Goal: Task Accomplishment & Management: Complete application form

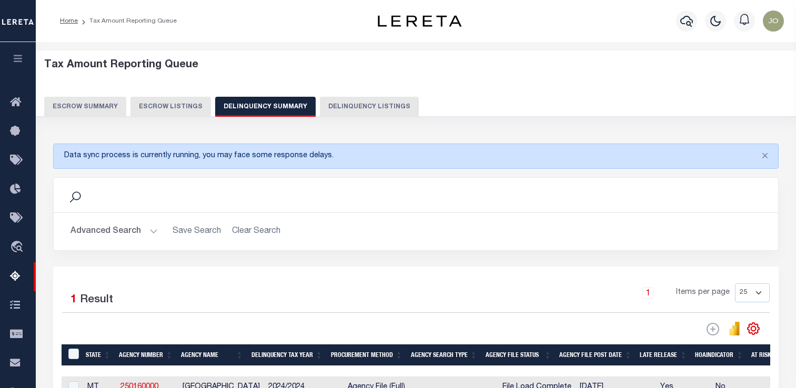
scroll to position [105, 0]
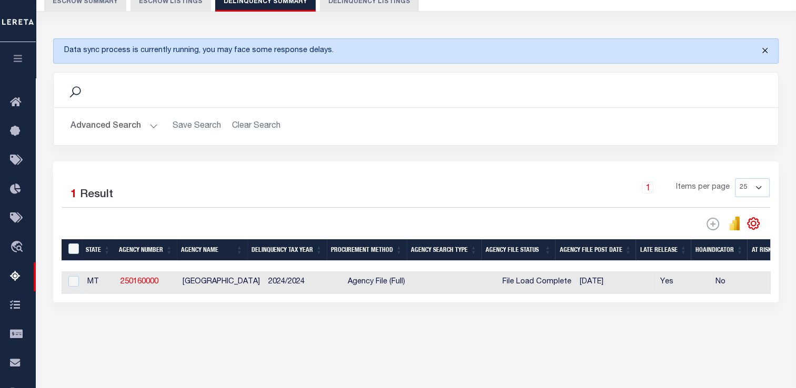
click at [765, 49] on button "Close" at bounding box center [764, 50] width 26 height 23
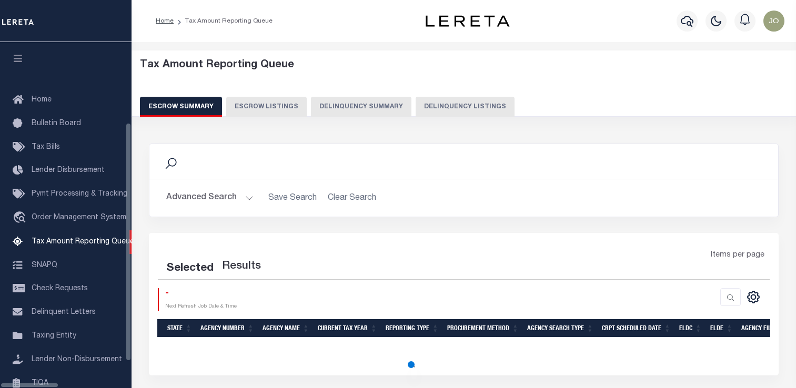
select select "100"
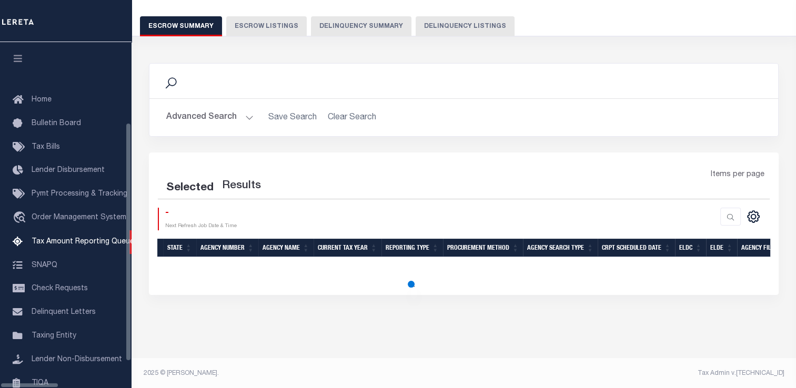
scroll to position [118, 0]
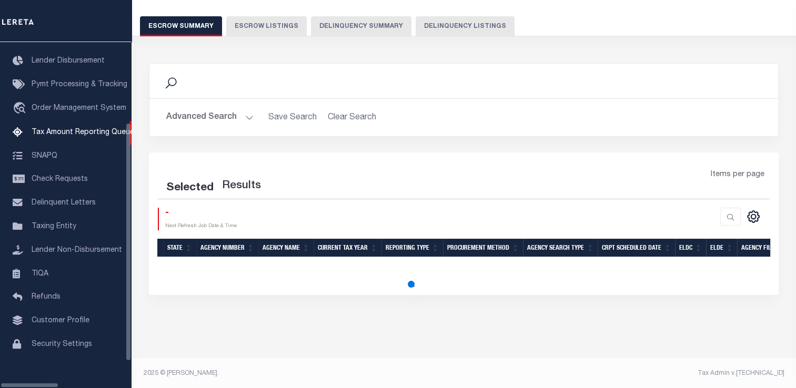
select select "100"
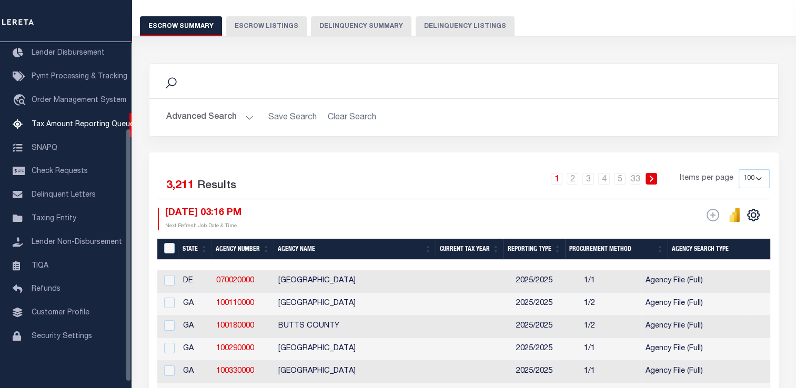
scroll to position [80, 0]
click at [353, 31] on button "Delinquency Summary" at bounding box center [361, 26] width 100 height 20
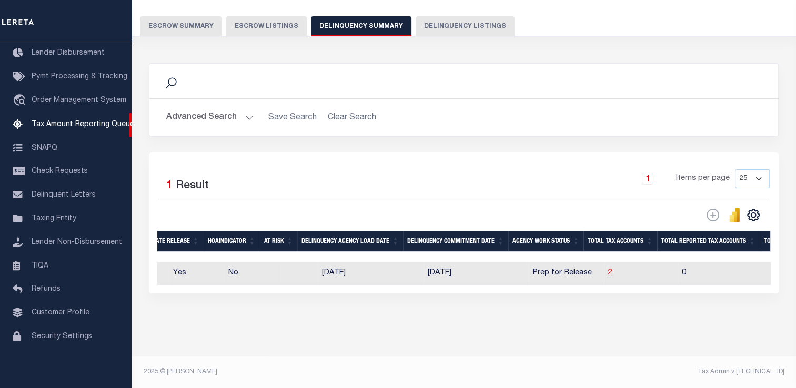
scroll to position [0, 669]
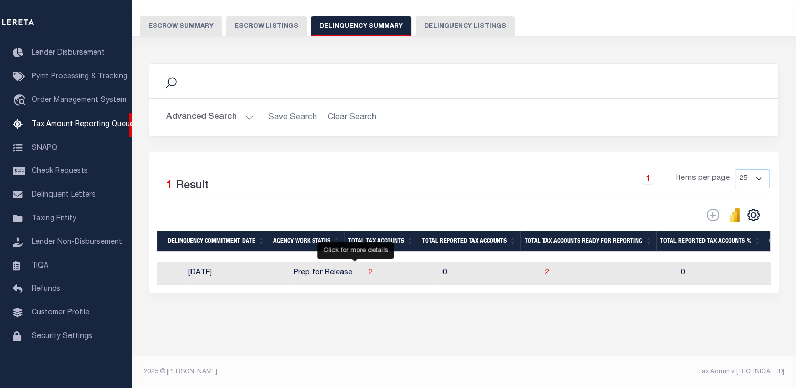
click at [369, 275] on span "2" at bounding box center [371, 272] width 4 height 7
select select "100"
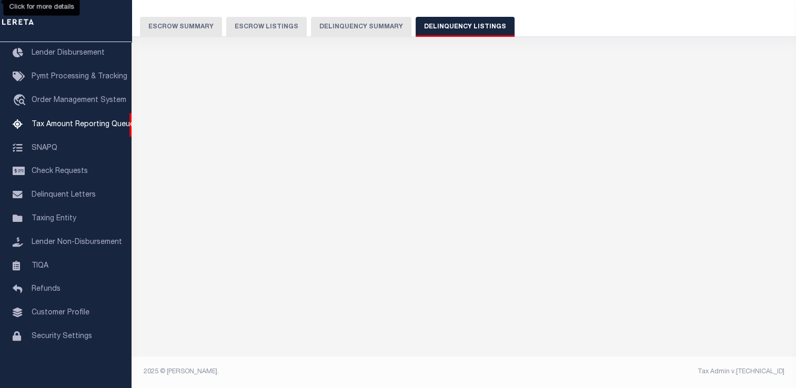
select select "100"
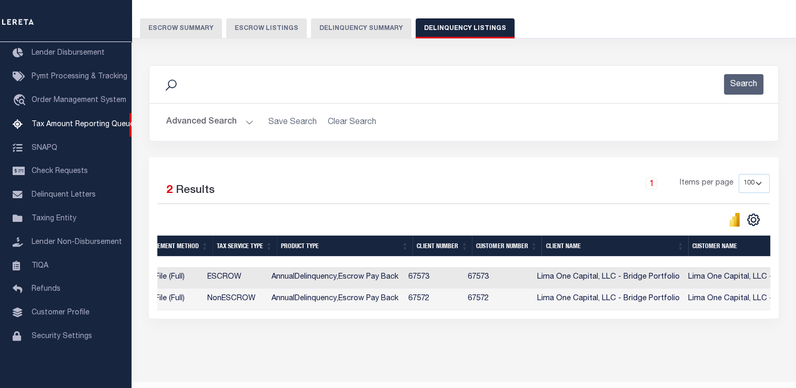
click at [426, 281] on td "67573" at bounding box center [432, 278] width 59 height 22
checkbox input "false"
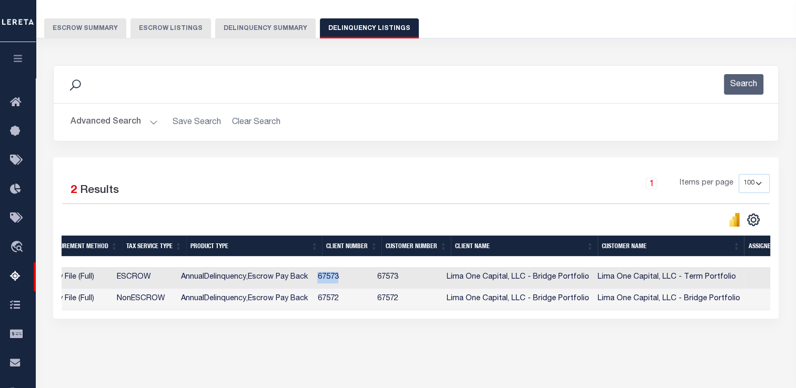
copy td "67573"
click at [334, 303] on td "67572" at bounding box center [342, 300] width 59 height 22
checkbox input "false"
copy td "67572"
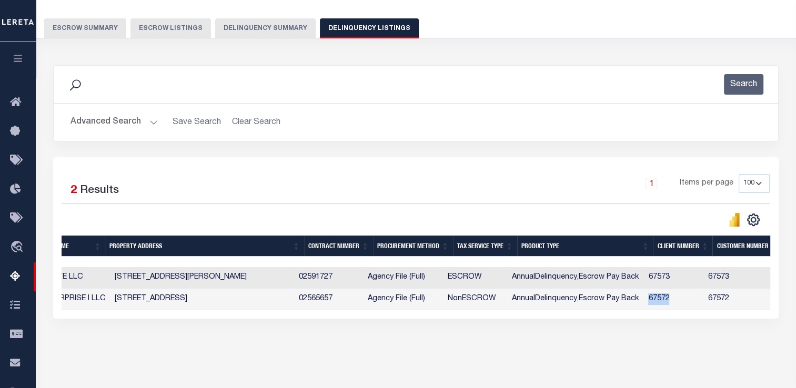
scroll to position [0, 7]
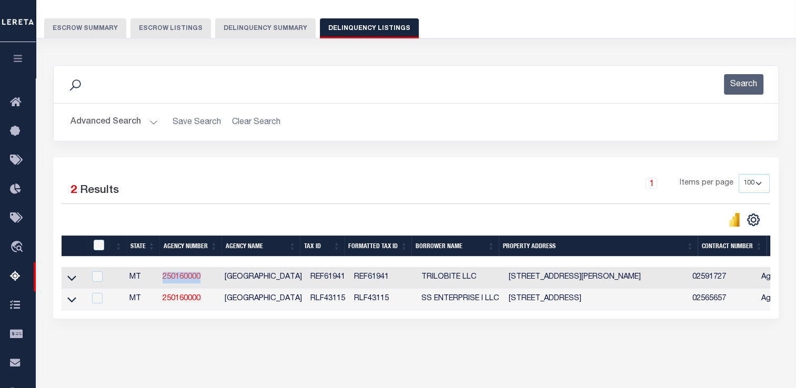
drag, startPoint x: 205, startPoint y: 279, endPoint x: 164, endPoint y: 277, distance: 40.6
click at [164, 277] on td "250160000" at bounding box center [189, 278] width 62 height 22
checkbox input "true"
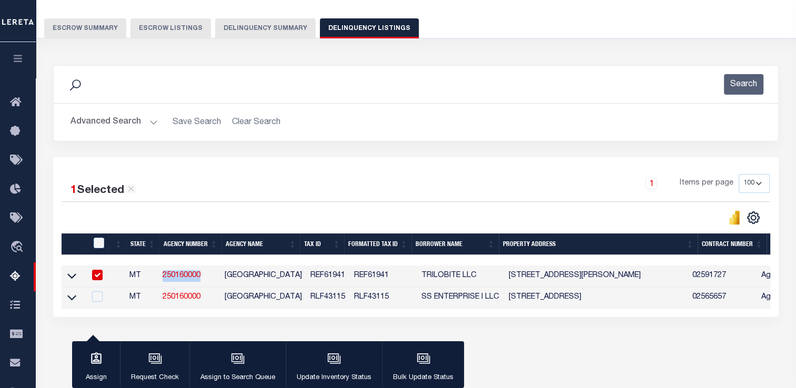
copy link "250160000"
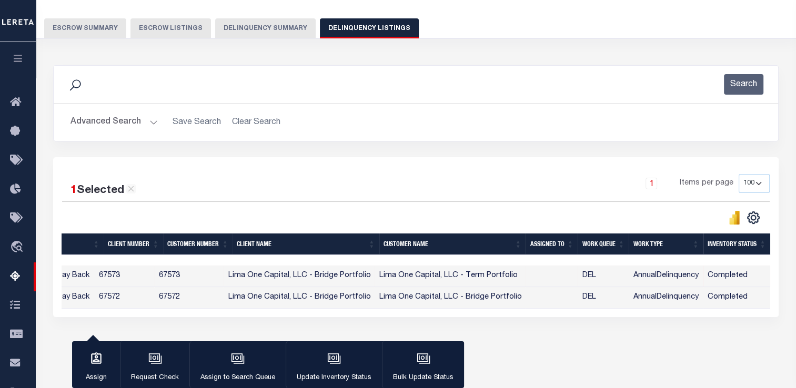
scroll to position [0, 270]
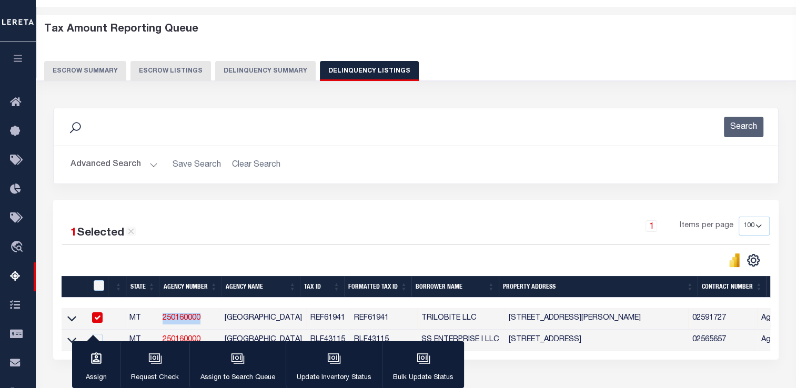
click at [273, 77] on button "Delinquency Summary" at bounding box center [265, 71] width 100 height 20
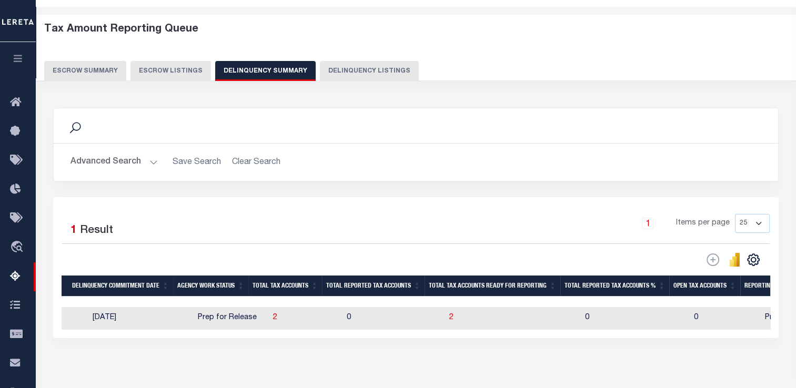
click at [165, 314] on td "[DATE]" at bounding box center [140, 318] width 105 height 23
checkbox input "true"
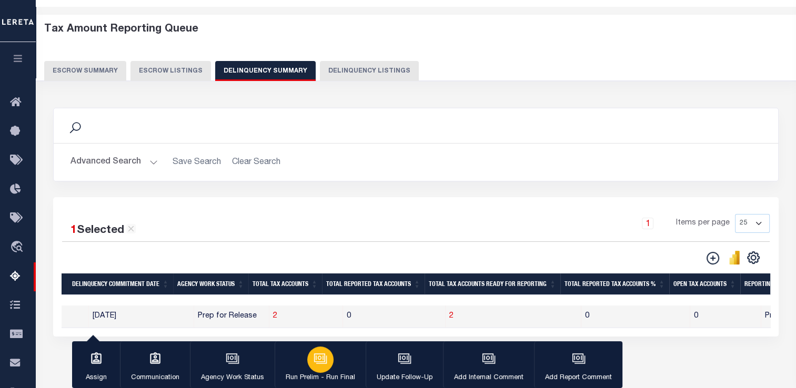
click at [323, 360] on icon "button" at bounding box center [319, 357] width 11 height 8
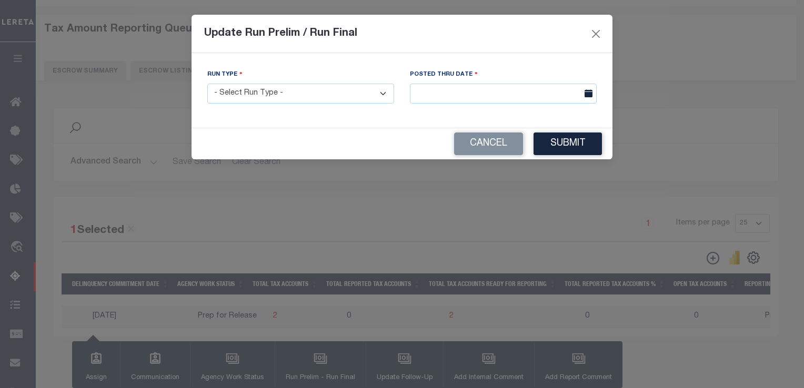
click at [256, 99] on select "- Select Run Type - Prelim Run Final Run" at bounding box center [300, 94] width 187 height 21
select select "F"
click at [207, 84] on select "- Select Run Type - Prelim Run Final Run" at bounding box center [300, 94] width 187 height 21
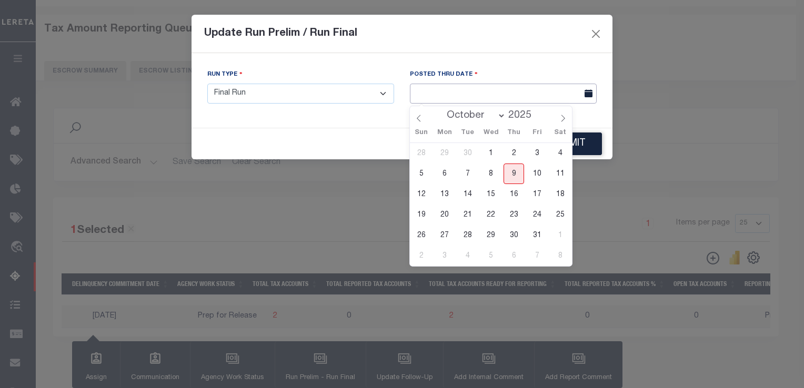
click at [432, 100] on input "text" at bounding box center [503, 94] width 187 height 21
click at [510, 174] on span "9" at bounding box center [513, 174] width 21 height 21
type input "[DATE]"
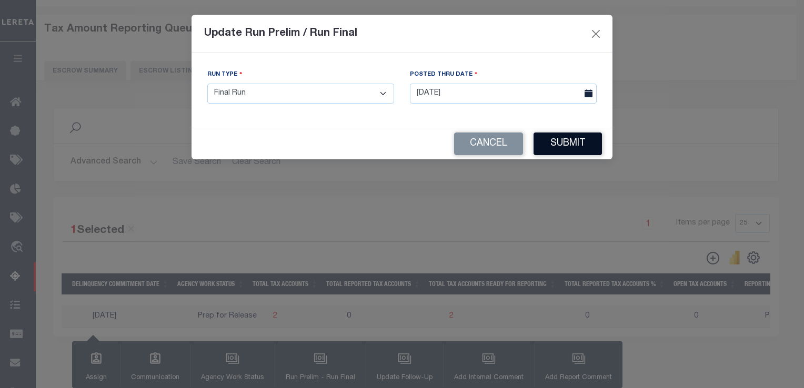
click at [578, 147] on button "Submit" at bounding box center [567, 144] width 68 height 23
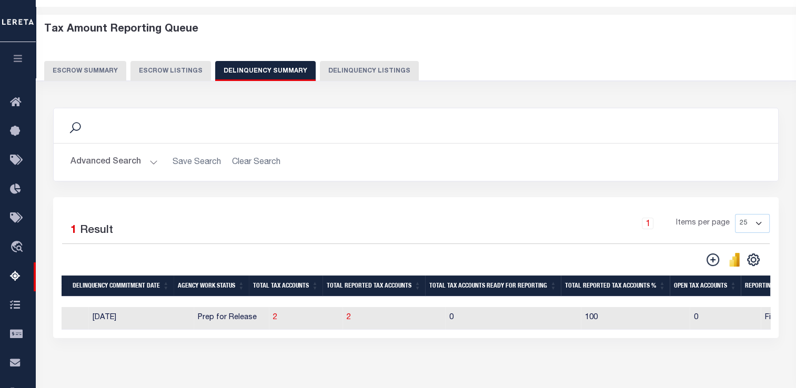
scroll to position [0, 0]
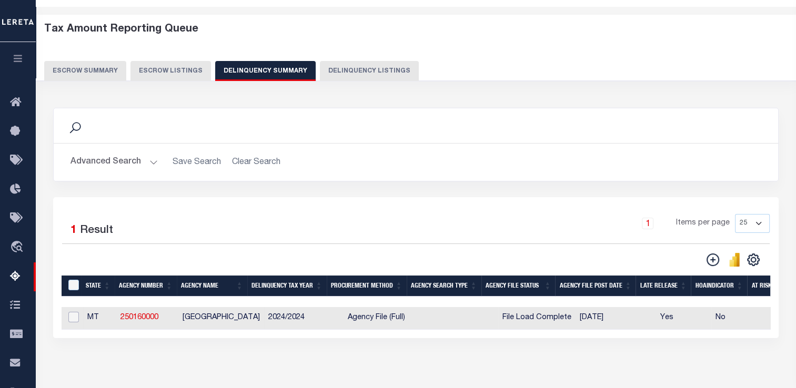
click at [75, 314] on input "checkbox" at bounding box center [73, 317] width 11 height 11
checkbox input "true"
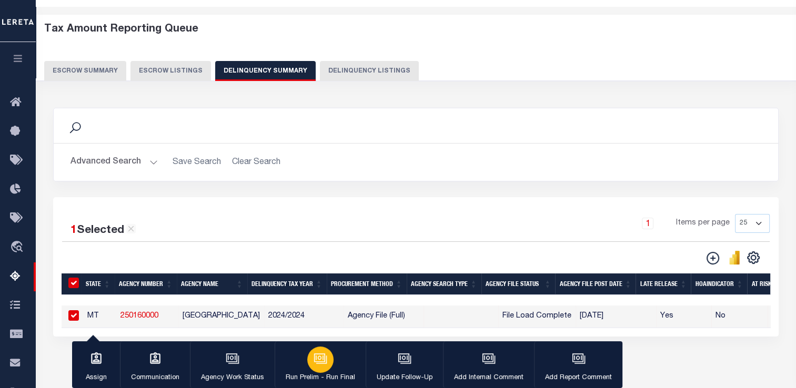
click at [314, 365] on icon "button" at bounding box center [320, 359] width 14 height 14
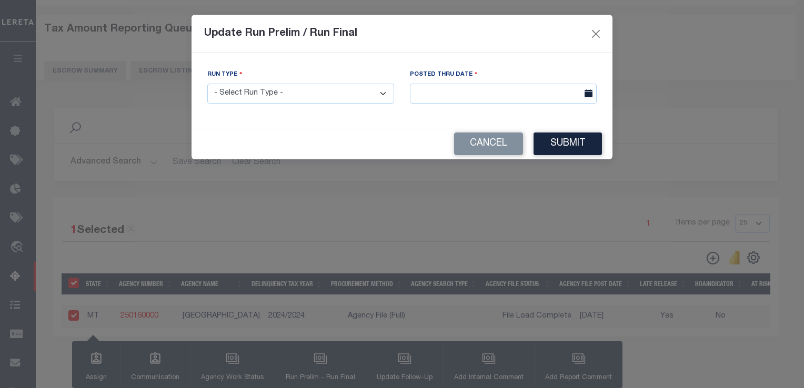
click at [304, 95] on select "- Select Run Type - Prelim Run Final Run" at bounding box center [300, 94] width 187 height 21
select select "F"
click at [207, 84] on select "- Select Run Type - Prelim Run Final Run" at bounding box center [300, 94] width 187 height 21
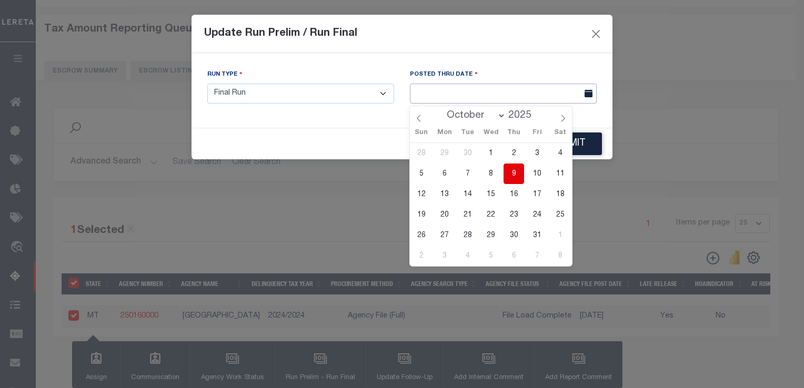
click at [443, 92] on input "text" at bounding box center [503, 94] width 187 height 21
click at [538, 174] on span "10" at bounding box center [536, 174] width 21 height 21
type input "[DATE]"
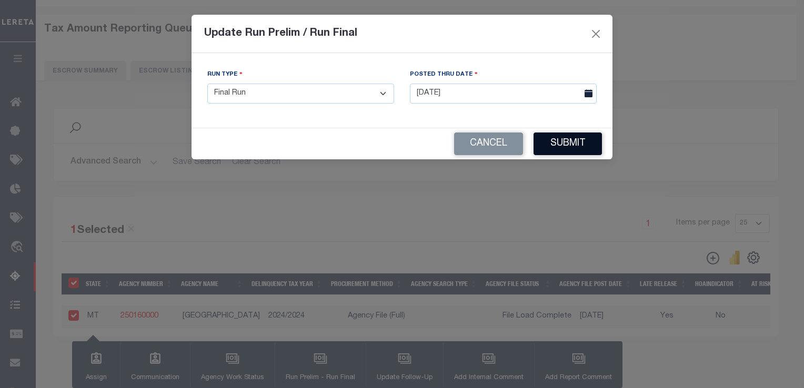
click at [568, 149] on button "Submit" at bounding box center [567, 144] width 68 height 23
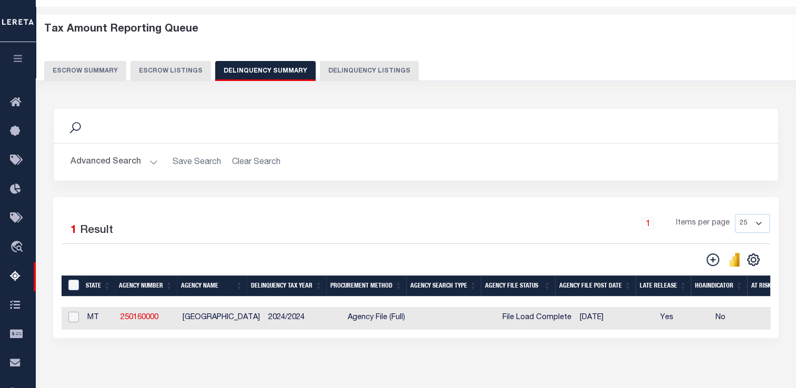
click at [74, 321] on input "checkbox" at bounding box center [73, 317] width 11 height 11
checkbox input "true"
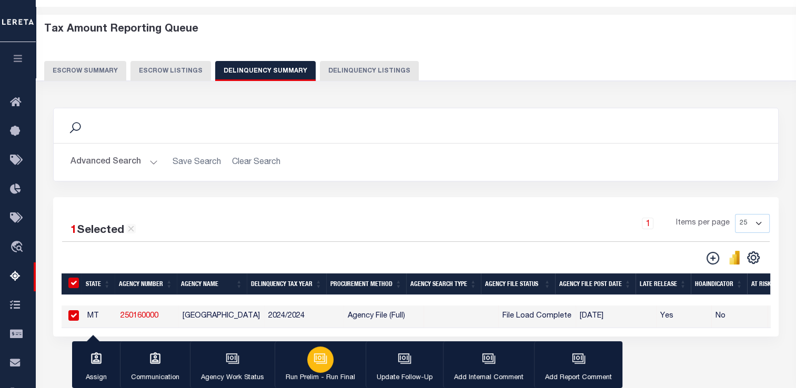
click at [321, 359] on icon "button" at bounding box center [320, 357] width 8 height 5
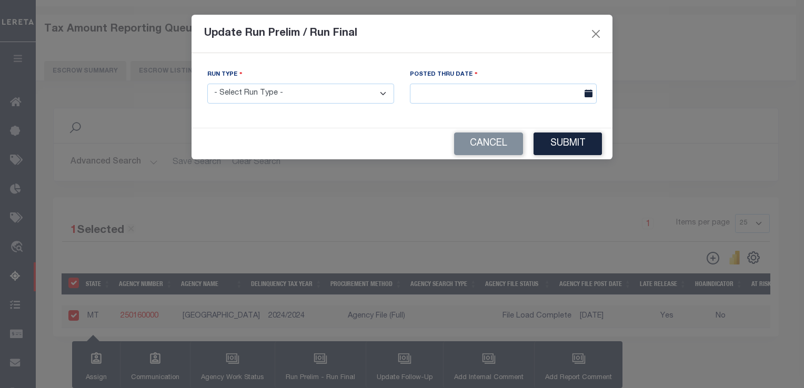
click at [357, 94] on select "- Select Run Type - Prelim Run Final Run" at bounding box center [300, 94] width 187 height 21
select select "F"
click at [207, 84] on select "- Select Run Type - Prelim Run Final Run" at bounding box center [300, 94] width 187 height 21
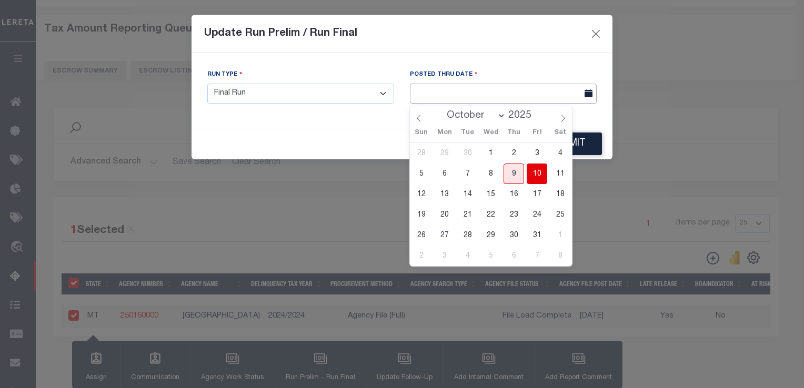
click at [436, 99] on input "text" at bounding box center [503, 94] width 187 height 21
click at [530, 176] on span "10" at bounding box center [536, 174] width 21 height 21
type input "[DATE]"
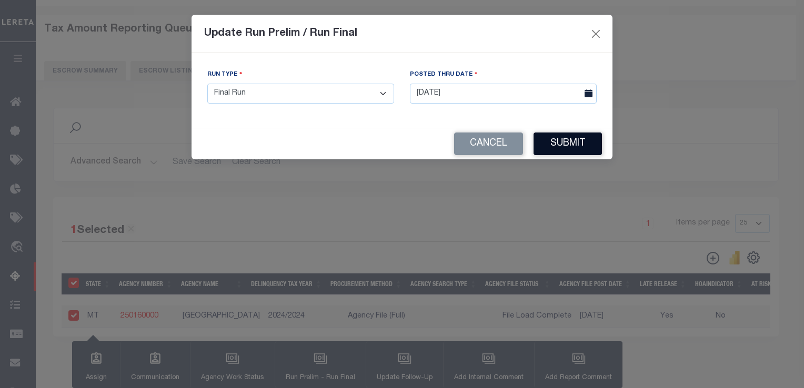
click at [565, 144] on button "Submit" at bounding box center [567, 144] width 68 height 23
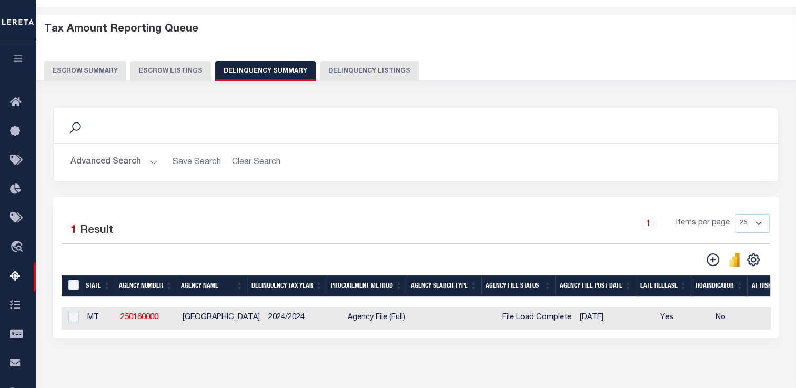
click at [181, 314] on td "[GEOGRAPHIC_DATA]" at bounding box center [221, 318] width 86 height 23
checkbox input "true"
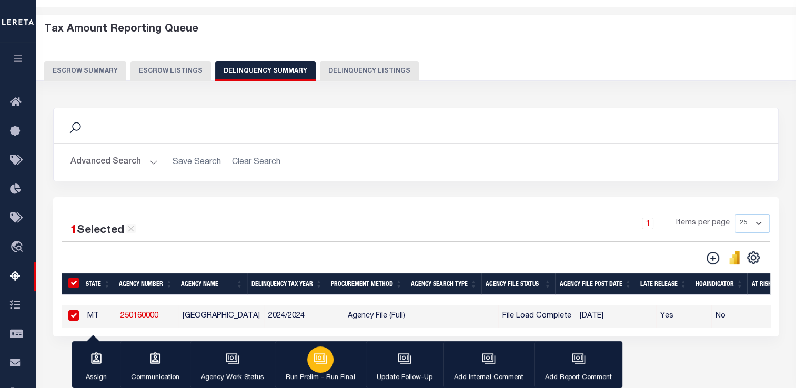
click at [321, 357] on icon "button" at bounding box center [320, 357] width 8 height 5
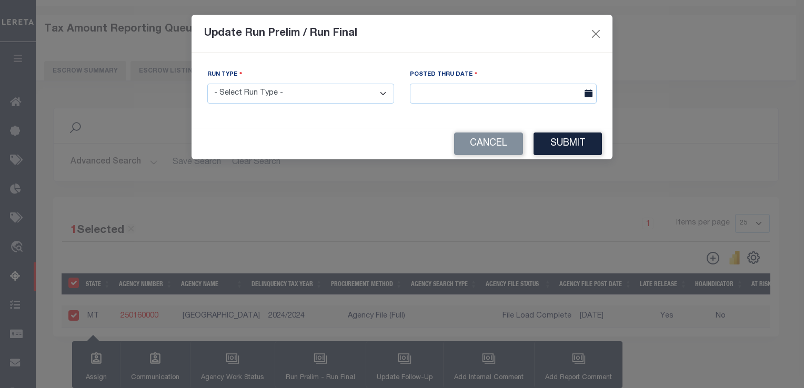
click at [364, 97] on select "- Select Run Type - Prelim Run Final Run" at bounding box center [300, 94] width 187 height 21
select select "F"
click at [207, 84] on select "- Select Run Type - Prelim Run Final Run" at bounding box center [300, 94] width 187 height 21
click at [449, 92] on input "text" at bounding box center [503, 94] width 187 height 21
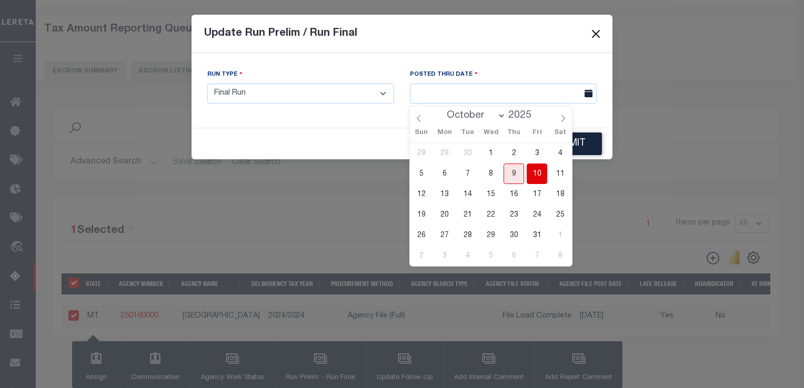
click at [542, 176] on span "10" at bounding box center [536, 174] width 21 height 21
type input "[DATE]"
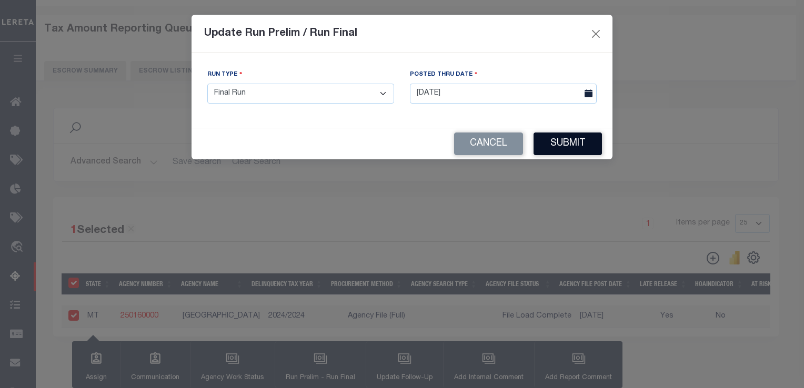
click at [564, 147] on button "Submit" at bounding box center [567, 144] width 68 height 23
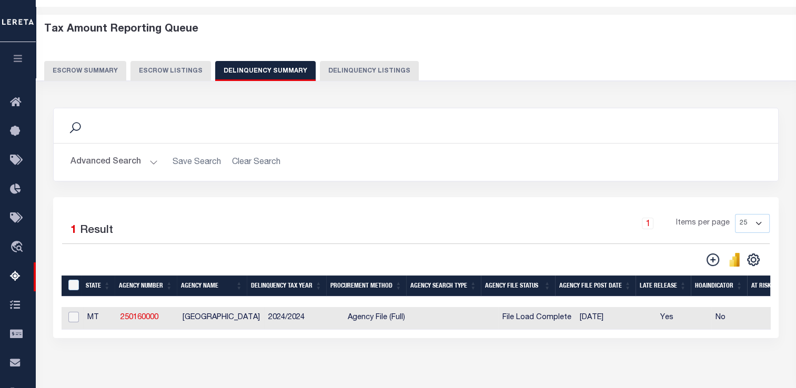
click at [73, 317] on input "checkbox" at bounding box center [73, 317] width 11 height 11
checkbox input "true"
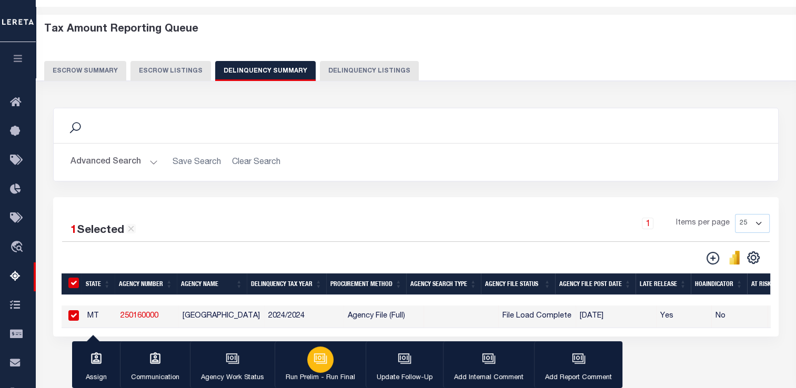
click at [320, 369] on div "button" at bounding box center [320, 360] width 26 height 26
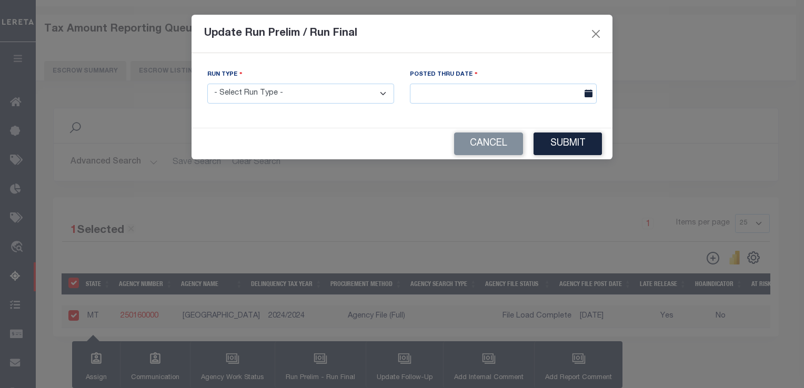
click at [320, 96] on select "- Select Run Type - Prelim Run Final Run" at bounding box center [300, 94] width 187 height 21
select select "F"
click at [207, 84] on select "- Select Run Type - Prelim Run Final Run" at bounding box center [300, 94] width 187 height 21
click at [445, 94] on input "text" at bounding box center [503, 94] width 187 height 21
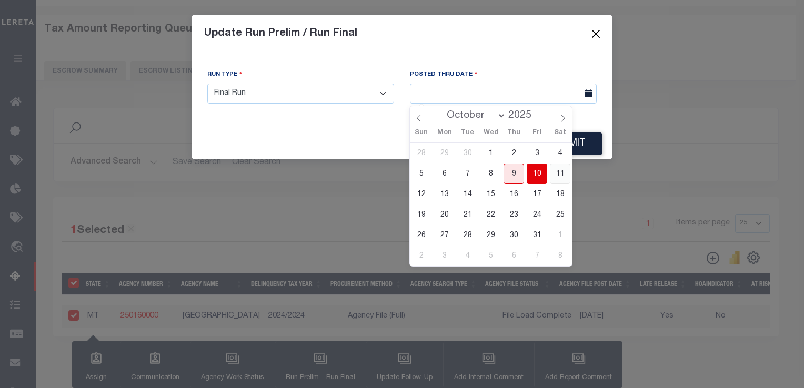
click at [555, 171] on span "11" at bounding box center [560, 174] width 21 height 21
type input "[DATE]"
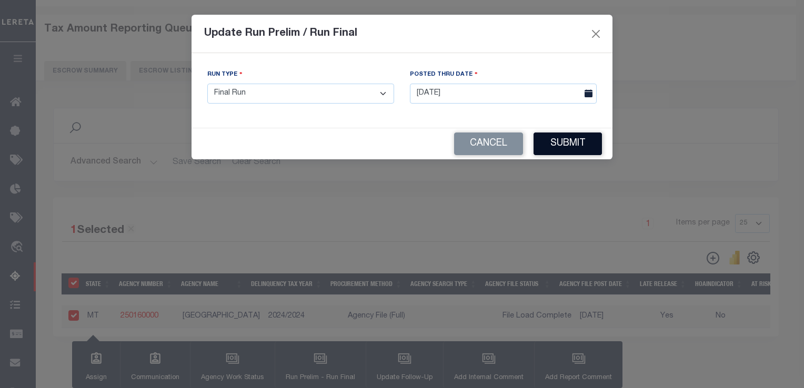
click at [564, 150] on button "Submit" at bounding box center [567, 144] width 68 height 23
click at [564, 150] on div "Cancel Saving..." at bounding box center [401, 143] width 421 height 31
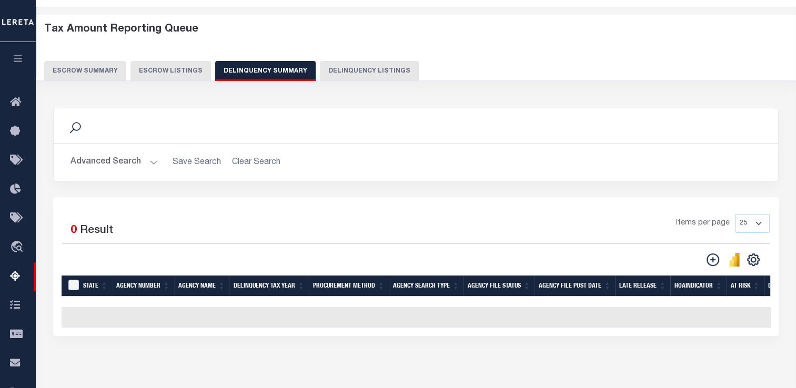
click at [148, 161] on button "Advanced Search" at bounding box center [113, 162] width 87 height 21
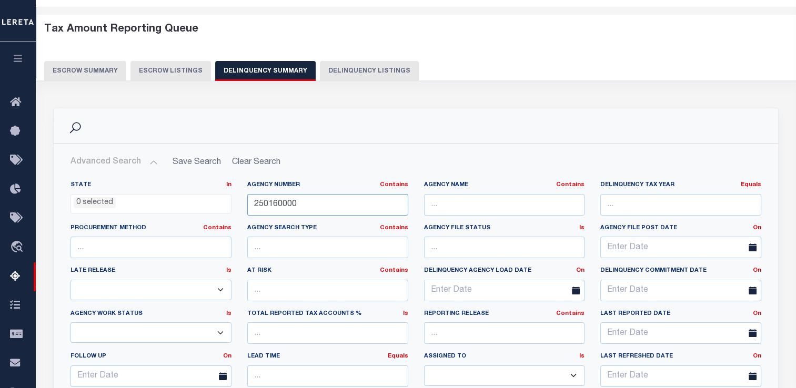
click at [266, 199] on input "250160000" at bounding box center [327, 205] width 161 height 22
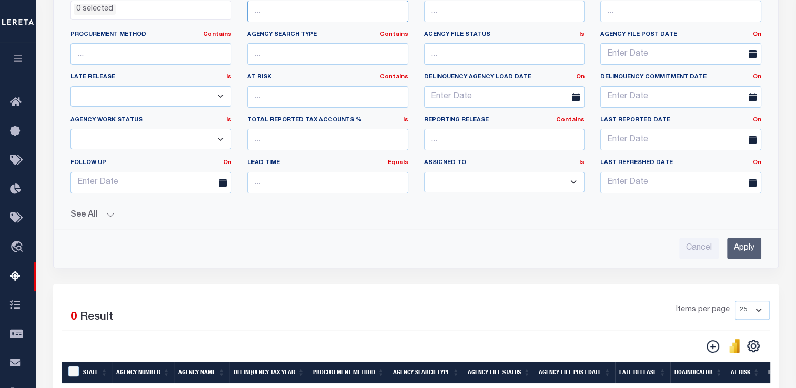
scroll to position [316, 0]
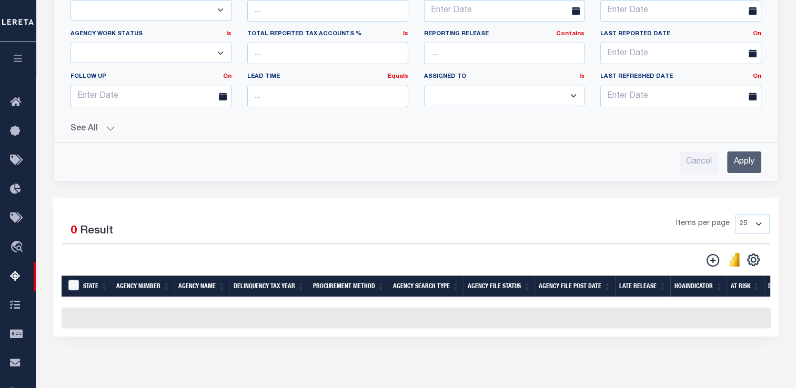
click at [734, 167] on input "Apply" at bounding box center [744, 162] width 34 height 22
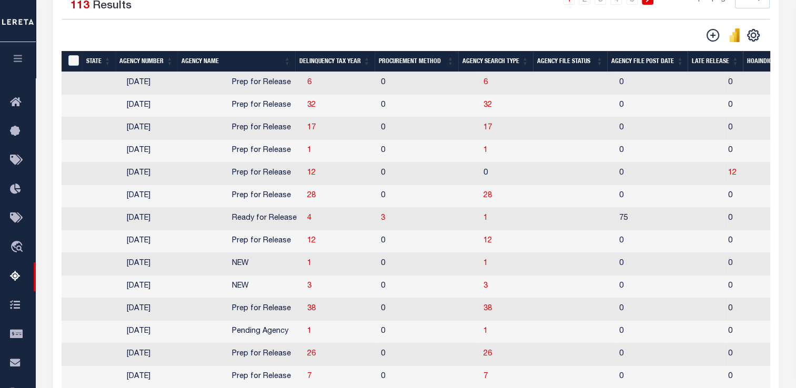
scroll to position [0, 877]
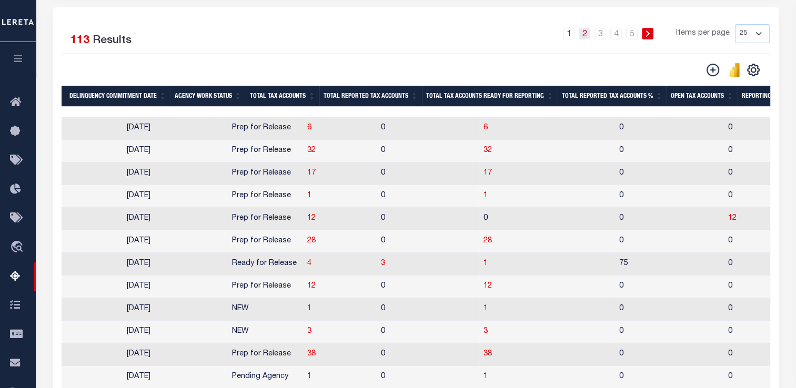
click at [583, 32] on link "2" at bounding box center [584, 34] width 12 height 12
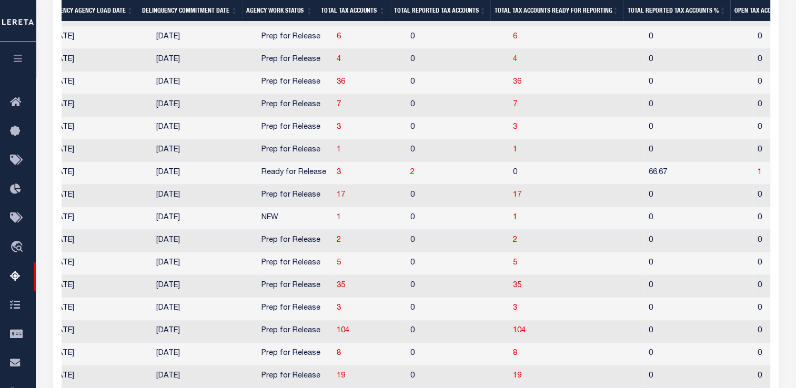
scroll to position [0, 961]
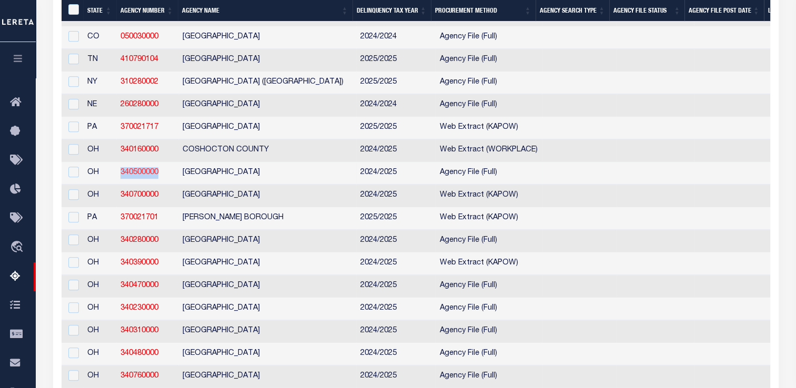
drag, startPoint x: 170, startPoint y: 183, endPoint x: 120, endPoint y: 180, distance: 50.1
click at [120, 180] on td "340500000" at bounding box center [147, 173] width 62 height 23
checkbox input "true"
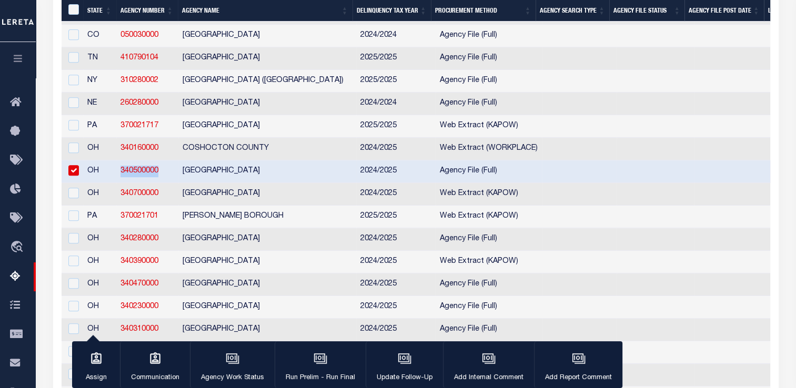
copy link "340500000"
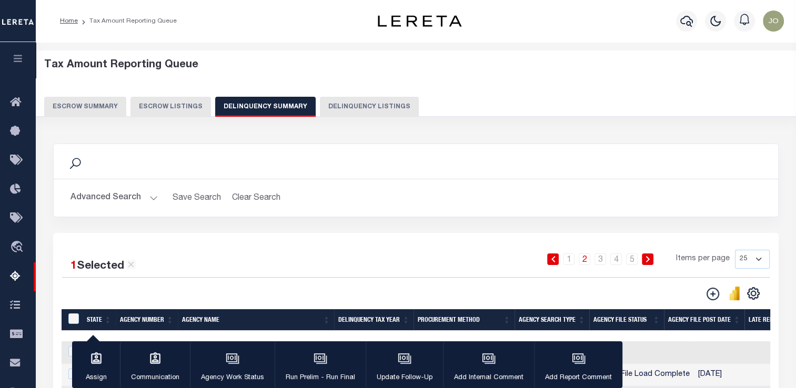
click at [114, 198] on button "Advanced Search" at bounding box center [113, 198] width 87 height 21
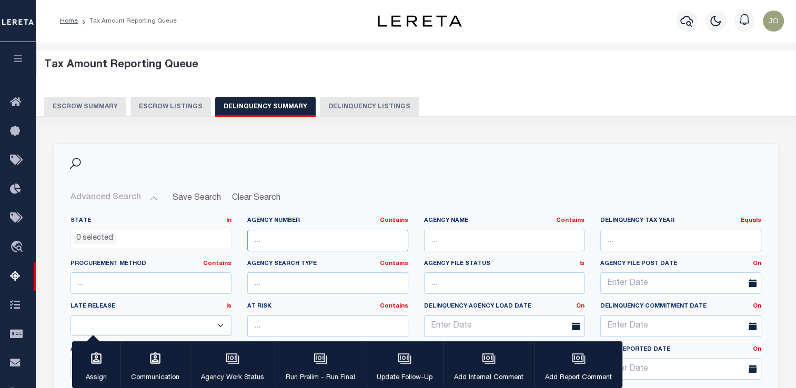
click at [277, 240] on input "text" at bounding box center [327, 241] width 161 height 22
paste input "340500000"
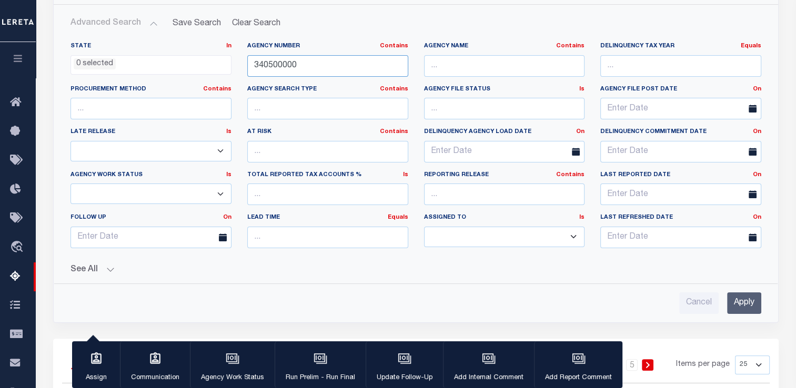
type input "340500000"
click at [740, 299] on input "Apply" at bounding box center [744, 303] width 34 height 22
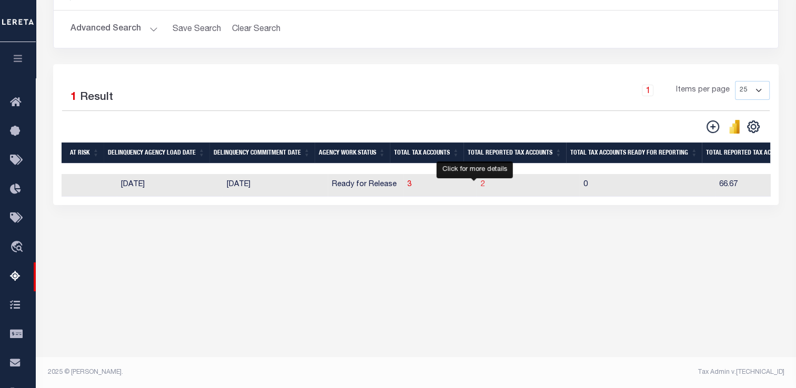
click at [481, 187] on span "2" at bounding box center [483, 184] width 4 height 7
select select "100"
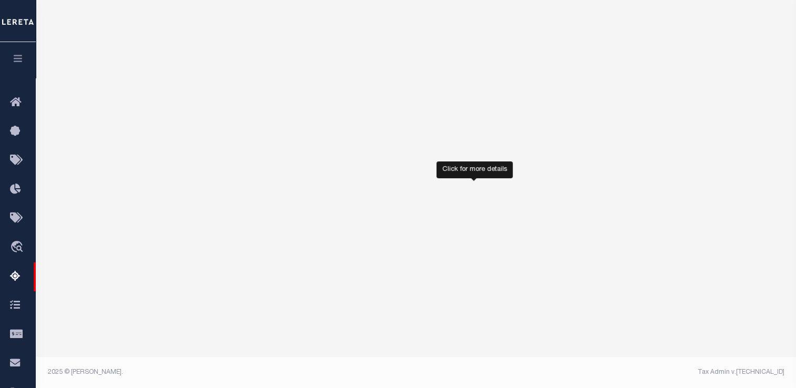
select select "100"
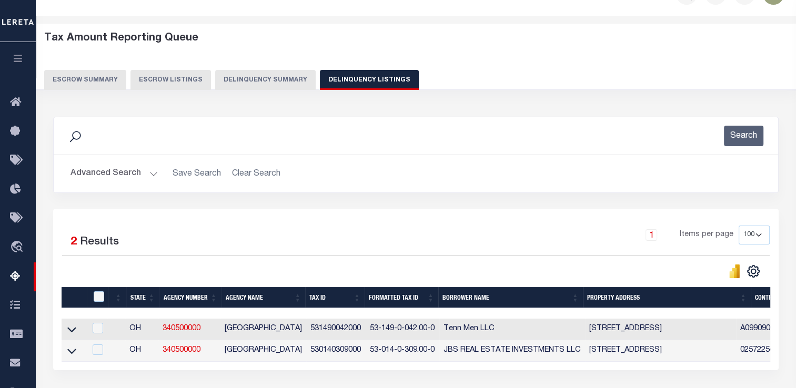
click at [289, 85] on button "Delinquency Summary" at bounding box center [265, 80] width 100 height 20
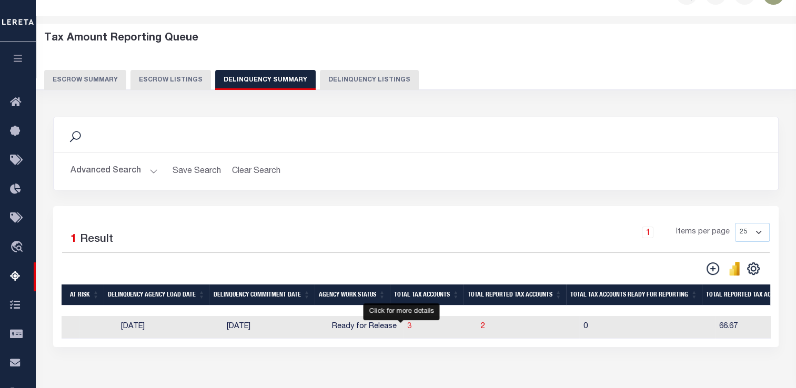
click at [407, 327] on span "3" at bounding box center [409, 326] width 4 height 7
select select "100"
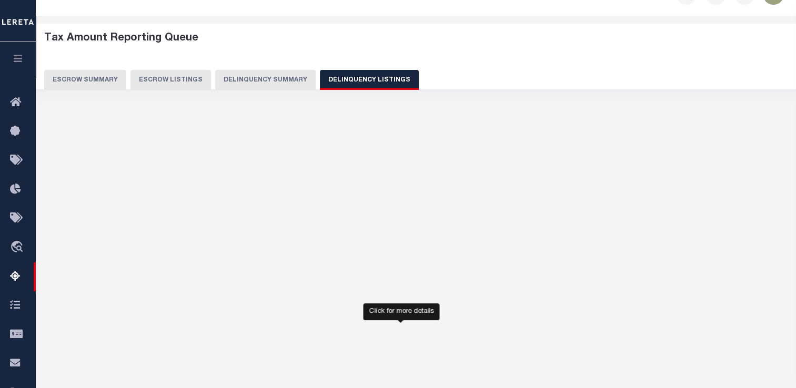
select select "100"
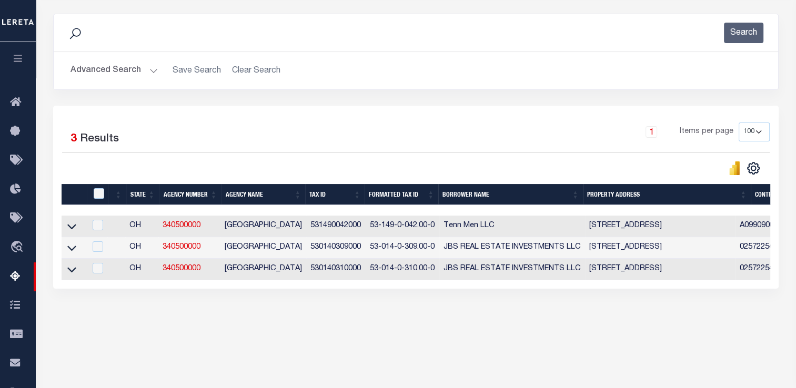
click at [139, 70] on button "Advanced Search" at bounding box center [113, 70] width 87 height 21
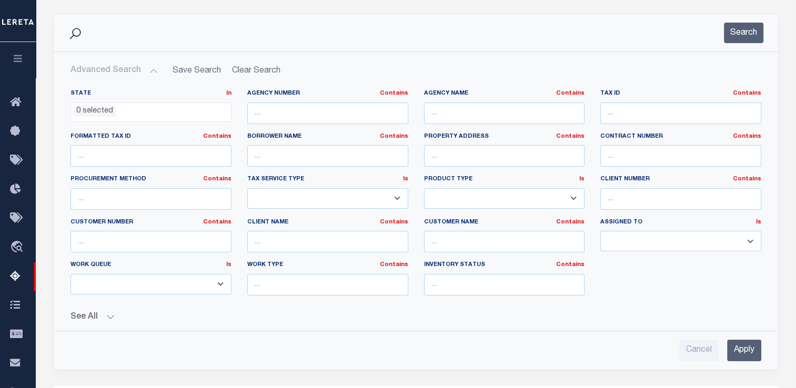
click at [154, 76] on button "Advanced Search" at bounding box center [113, 70] width 87 height 21
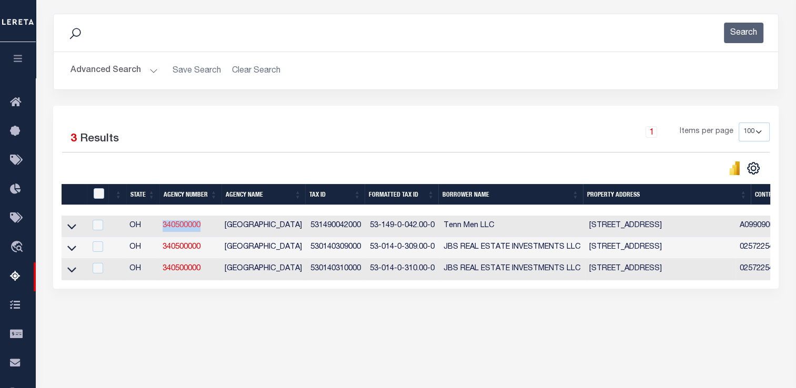
drag, startPoint x: 200, startPoint y: 229, endPoint x: 159, endPoint y: 228, distance: 41.0
click at [159, 228] on td "340500000" at bounding box center [189, 227] width 62 height 22
checkbox input "true"
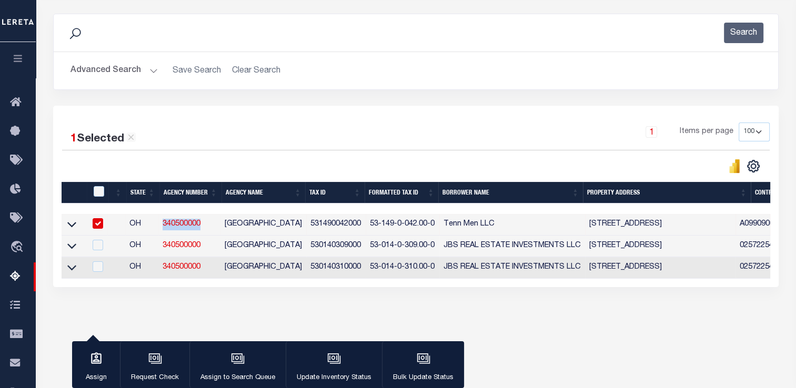
copy link "340500000"
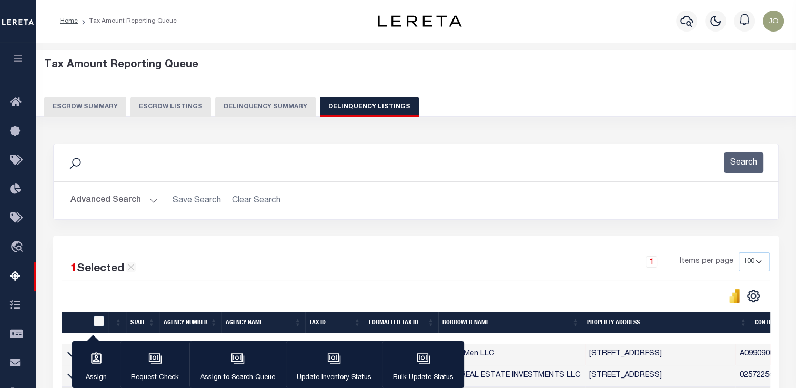
click at [242, 111] on button "Delinquency Summary" at bounding box center [265, 107] width 100 height 20
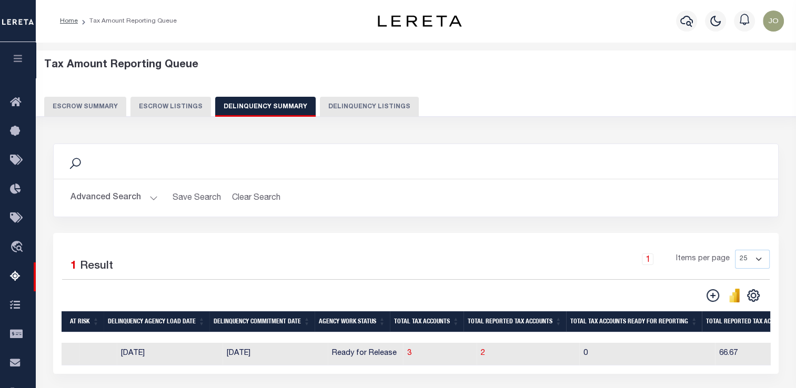
click at [114, 189] on button "Advanced Search" at bounding box center [113, 198] width 87 height 21
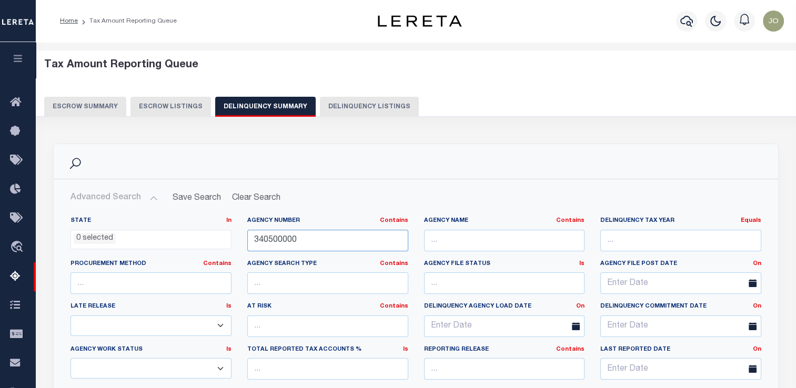
click at [269, 240] on input "340500000" at bounding box center [327, 241] width 161 height 22
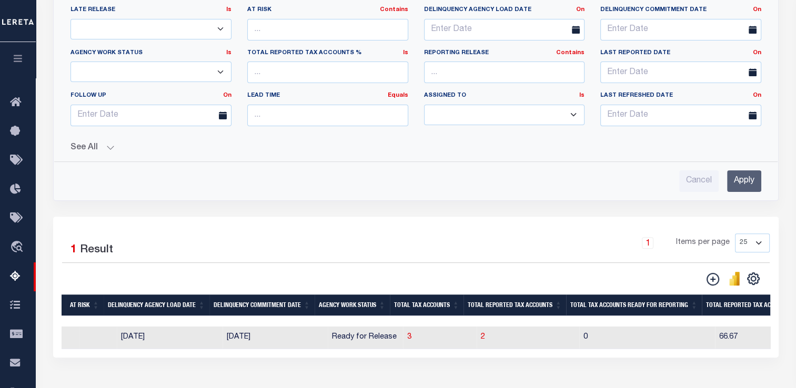
click at [727, 178] on input "Apply" at bounding box center [744, 181] width 34 height 22
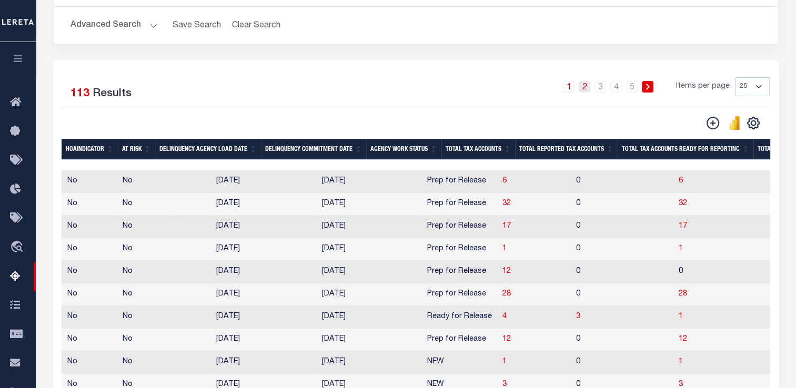
click at [587, 85] on link "2" at bounding box center [584, 87] width 12 height 12
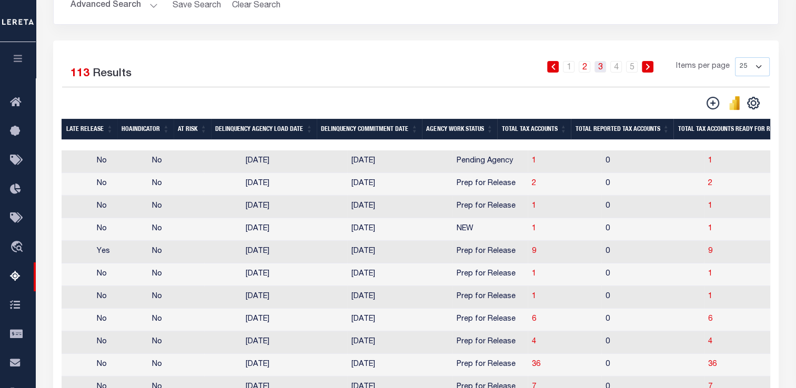
click at [597, 68] on link "3" at bounding box center [600, 67] width 12 height 12
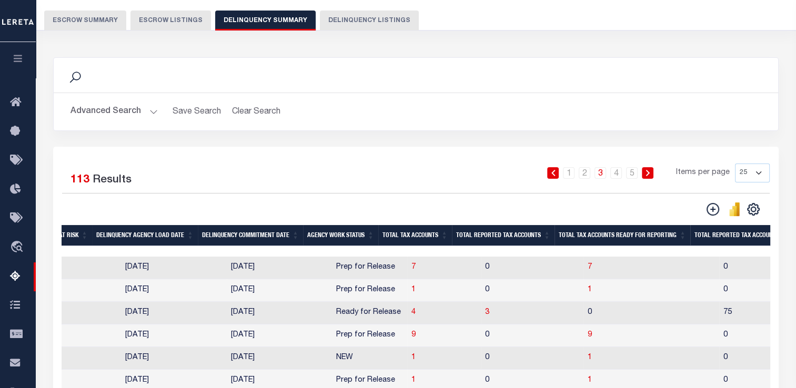
click at [690, 236] on th "Total Tax Accounts Ready For Reporting" at bounding box center [622, 236] width 136 height 22
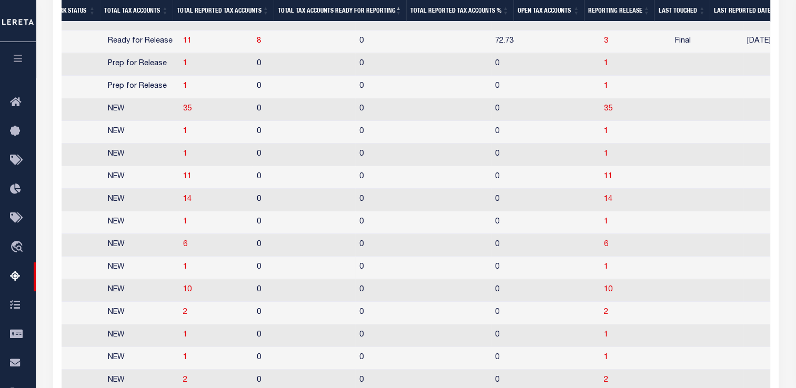
scroll to position [0, 1059]
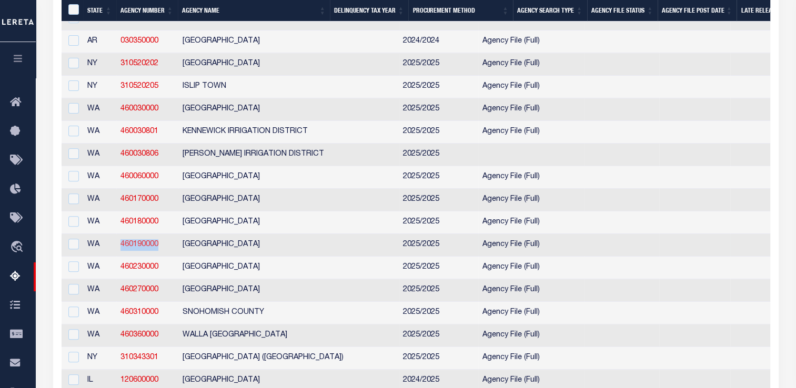
drag, startPoint x: 170, startPoint y: 253, endPoint x: 120, endPoint y: 251, distance: 49.5
click at [120, 251] on td "460190000" at bounding box center [147, 245] width 62 height 23
checkbox input "true"
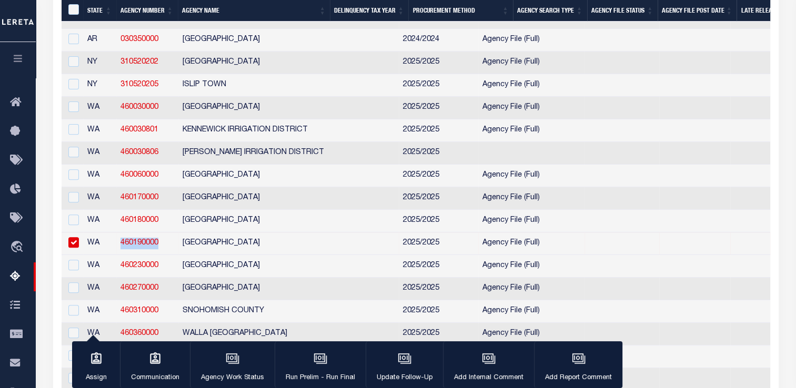
copy link "460190000"
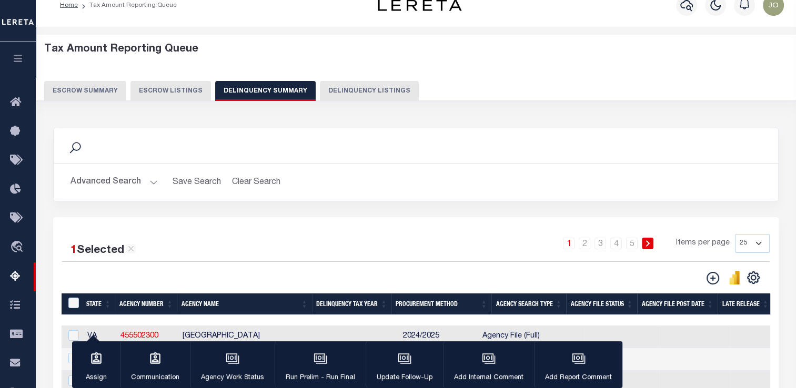
click at [137, 185] on button "Advanced Search" at bounding box center [113, 182] width 87 height 21
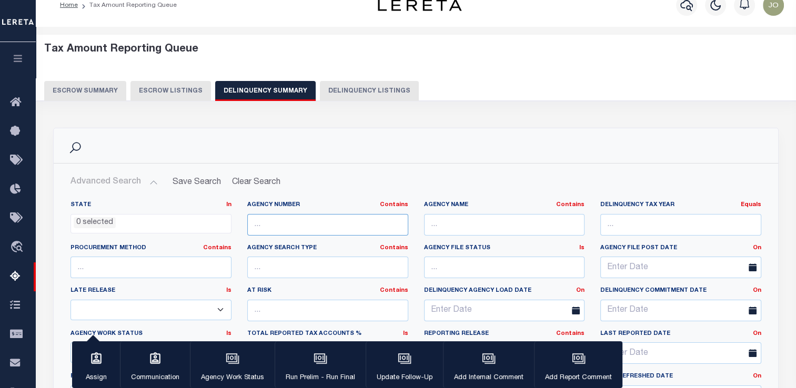
click at [267, 226] on input "text" at bounding box center [327, 225] width 161 height 22
paste input "460190000"
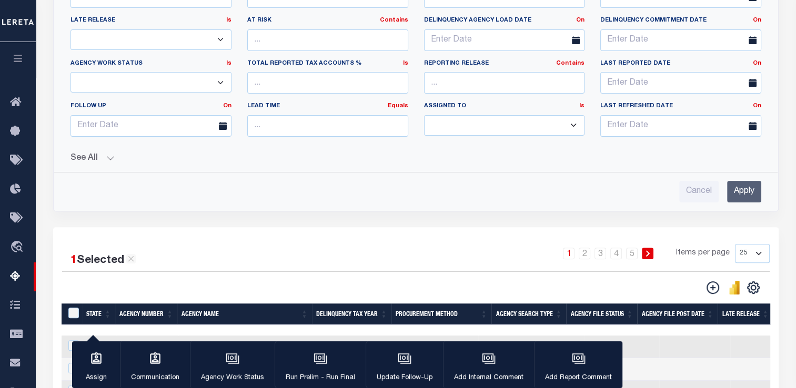
type input "460190000"
click at [740, 198] on input "Apply" at bounding box center [744, 192] width 34 height 22
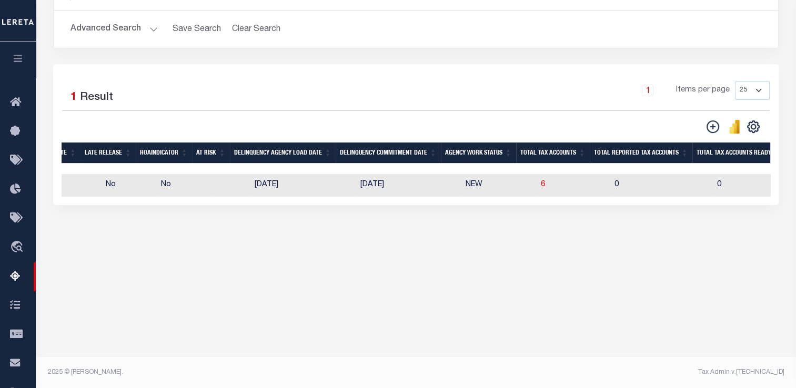
scroll to position [0, 624]
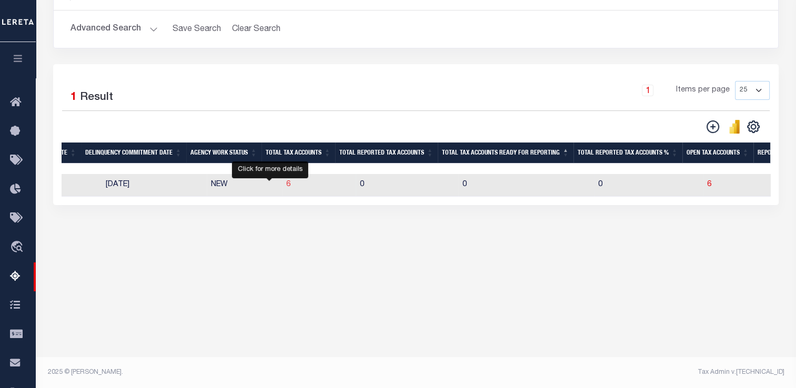
click at [286, 186] on span "6" at bounding box center [288, 184] width 4 height 7
select select "100"
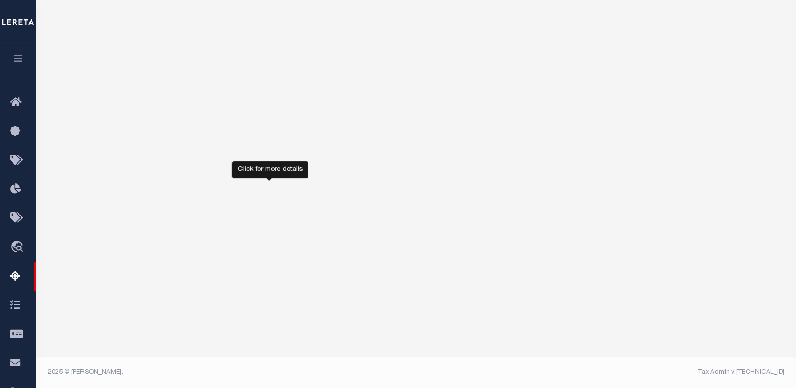
select select "100"
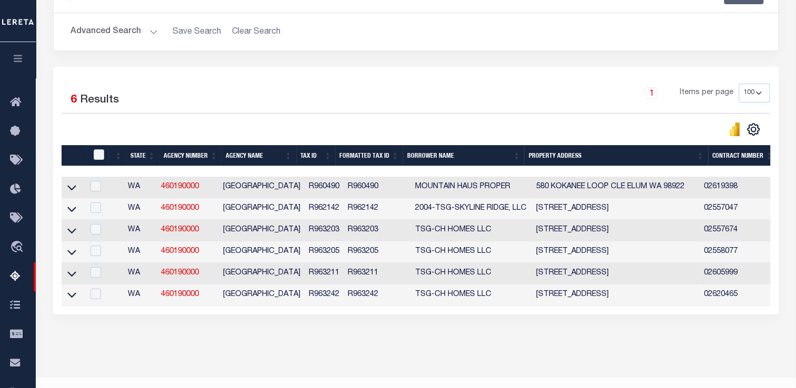
click at [93, 189] on div at bounding box center [94, 187] width 13 height 12
checkbox input "true"
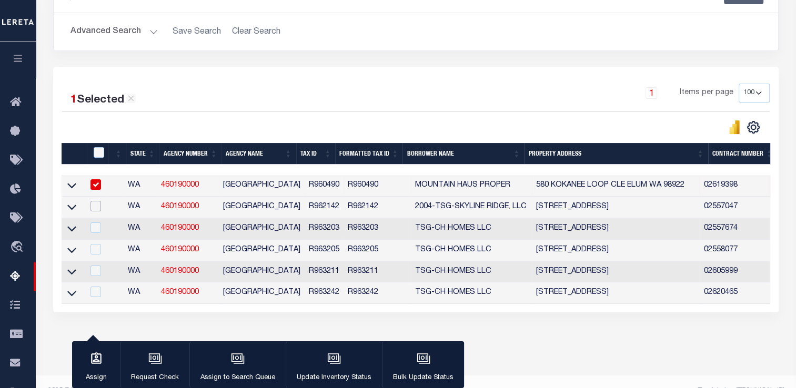
click at [98, 206] on input "checkbox" at bounding box center [95, 206] width 11 height 11
checkbox input "true"
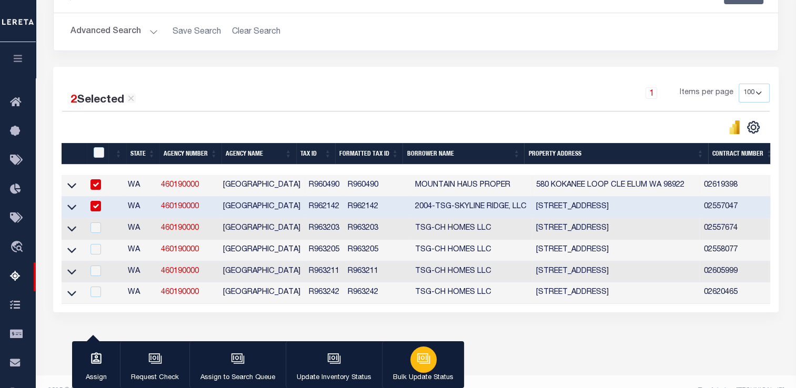
click at [419, 363] on icon "button" at bounding box center [424, 359] width 11 height 8
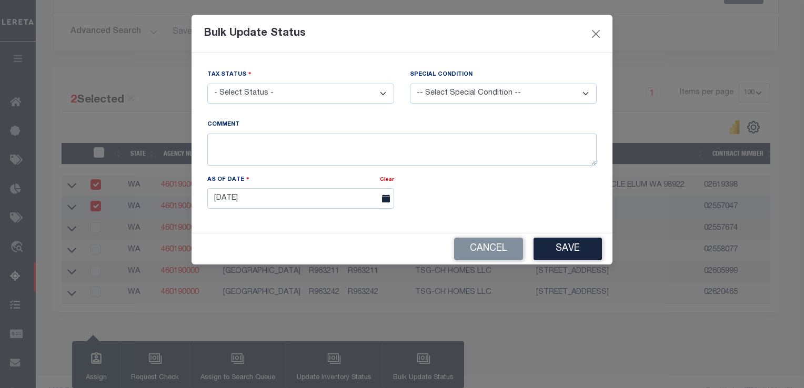
click at [304, 100] on select "- Select Status - Paid No Tax Due" at bounding box center [300, 94] width 187 height 21
select select "PYD"
click at [207, 84] on select "- Select Status - Paid No Tax Due" at bounding box center [300, 94] width 187 height 21
click at [444, 90] on select "-- Select Special Condition -- 3RD PARTY TAX LIEN AGENCY TAX LIEN (A.K.A Inside…" at bounding box center [503, 94] width 187 height 21
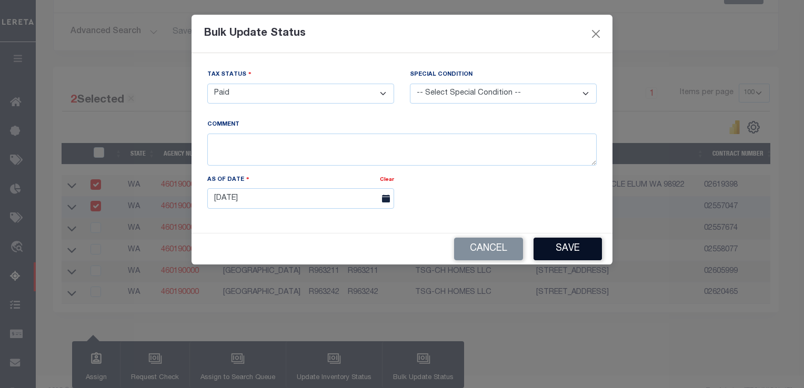
click at [554, 248] on button "Save" at bounding box center [567, 249] width 68 height 23
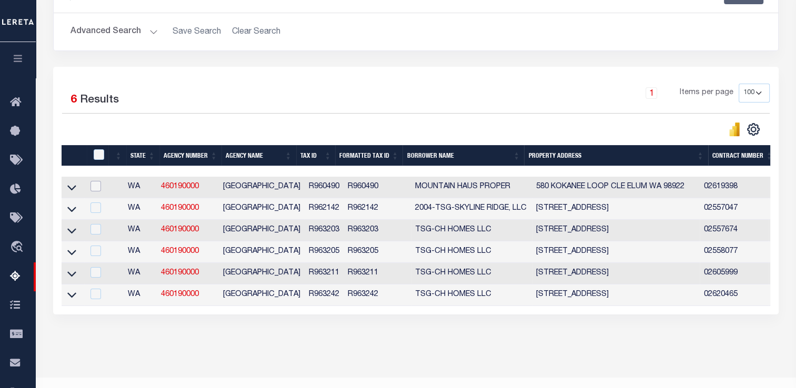
click at [100, 182] on input "checkbox" at bounding box center [95, 186] width 11 height 11
checkbox input "true"
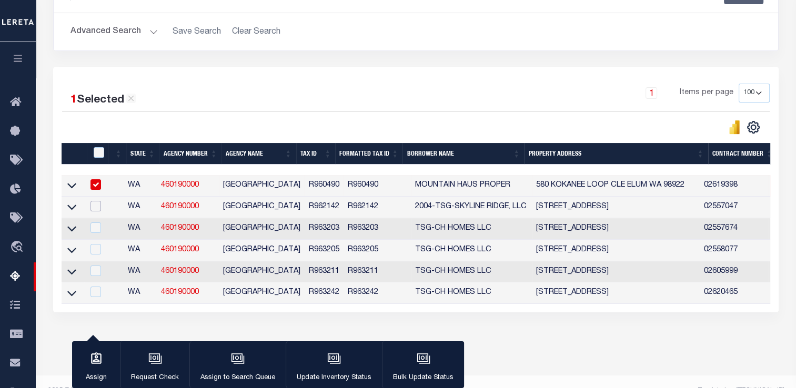
click at [99, 211] on input "checkbox" at bounding box center [95, 206] width 11 height 11
checkbox input "true"
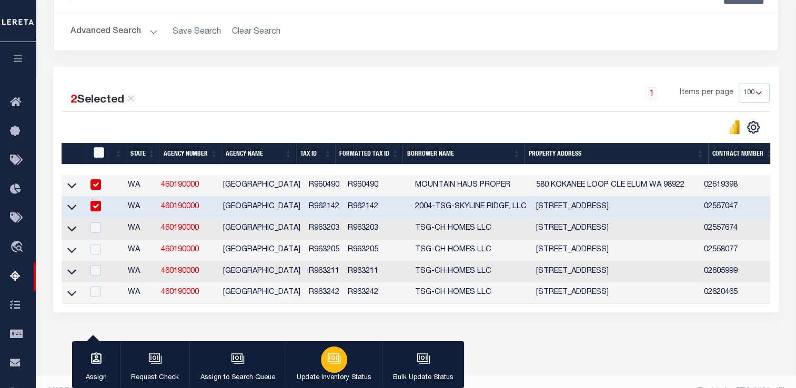
click at [323, 360] on div "button" at bounding box center [334, 360] width 26 height 26
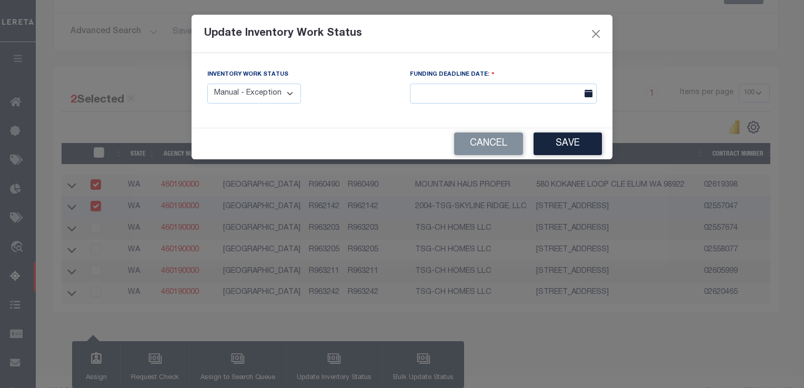
click at [259, 92] on select "Manual - Exception Pended - Awaiting Search Late Add Exception Completed" at bounding box center [254, 94] width 94 height 21
select select "4"
click at [207, 84] on select "Manual - Exception Pended - Awaiting Search Late Add Exception Completed" at bounding box center [254, 94] width 94 height 21
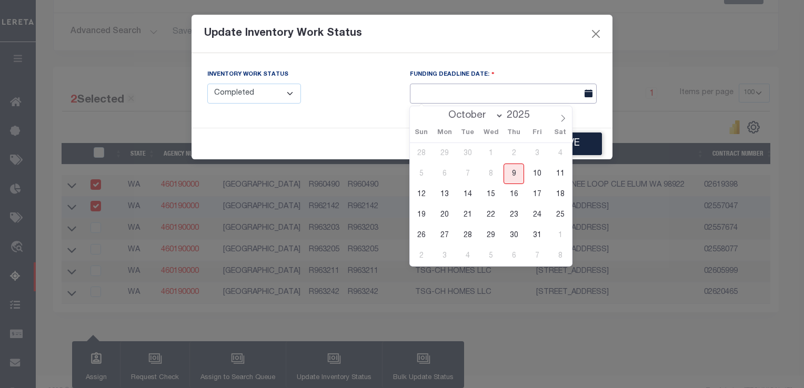
click at [486, 103] on input "text" at bounding box center [503, 94] width 187 height 21
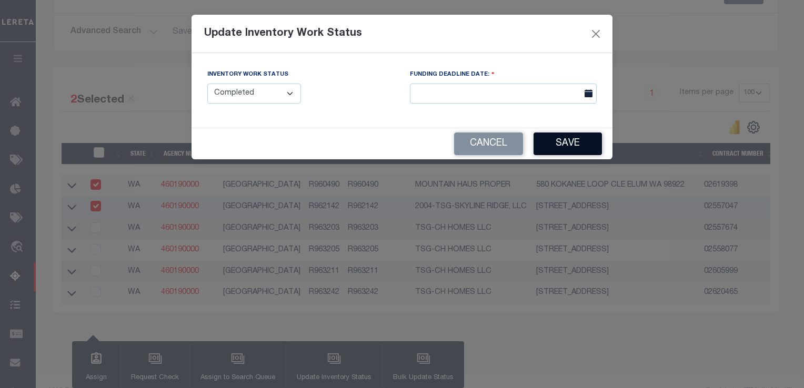
click at [589, 144] on button "Save" at bounding box center [567, 144] width 68 height 23
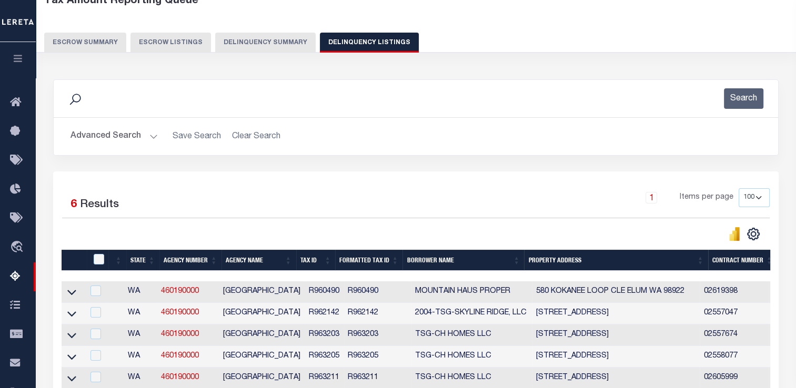
scroll to position [58, 0]
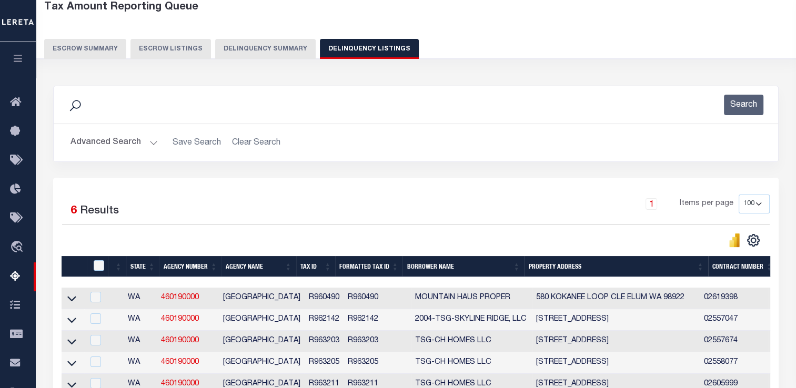
click at [273, 52] on button "Delinquency Summary" at bounding box center [265, 49] width 100 height 20
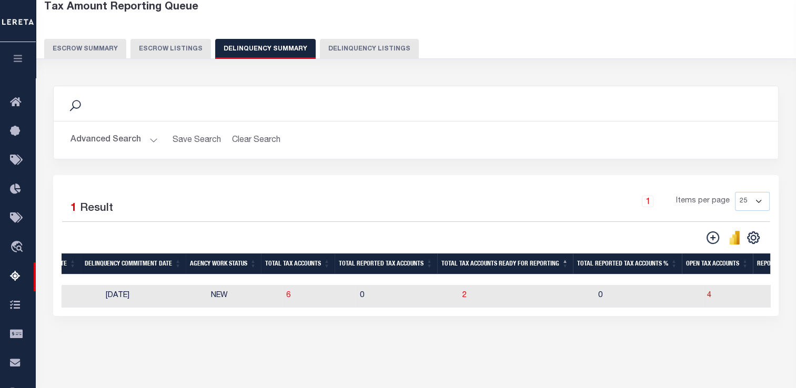
click at [297, 297] on td "6" at bounding box center [319, 296] width 74 height 23
checkbox input "true"
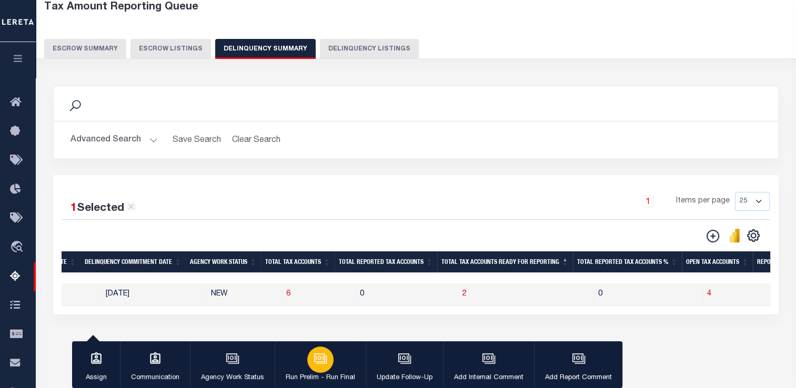
click at [307, 356] on div "button" at bounding box center [320, 360] width 26 height 26
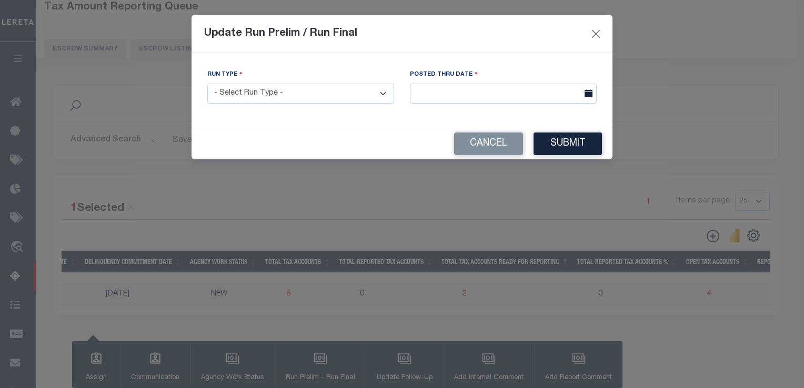
click at [296, 98] on select "- Select Run Type - Prelim Run Final Run" at bounding box center [300, 94] width 187 height 21
select select "F"
click at [207, 84] on select "- Select Run Type - Prelim Run Final Run" at bounding box center [300, 94] width 187 height 21
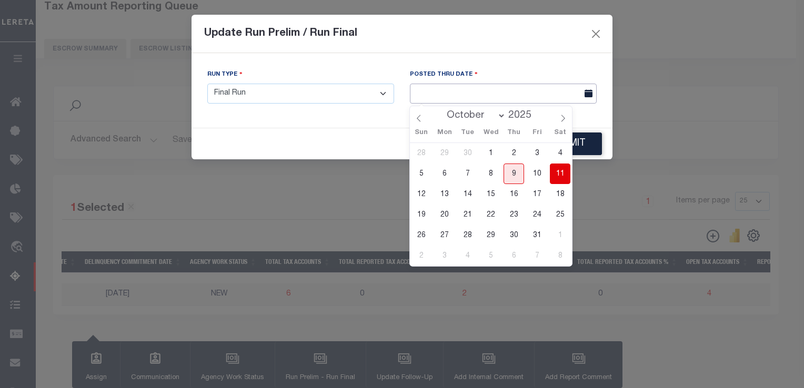
click at [433, 92] on input "text" at bounding box center [503, 94] width 187 height 21
click at [517, 177] on span "9" at bounding box center [513, 174] width 21 height 21
type input "[DATE]"
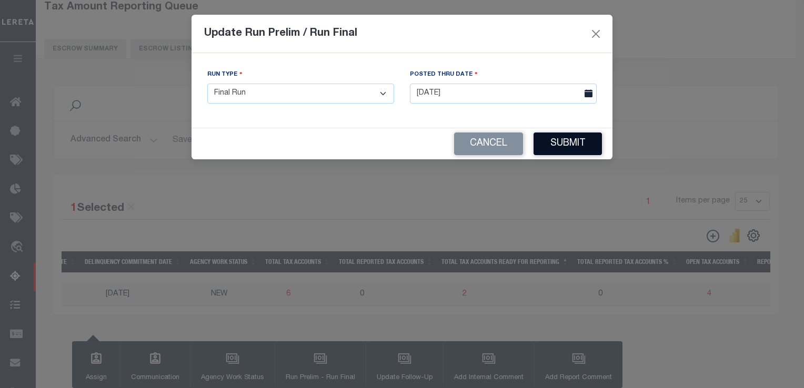
click at [556, 148] on button "Submit" at bounding box center [567, 144] width 68 height 23
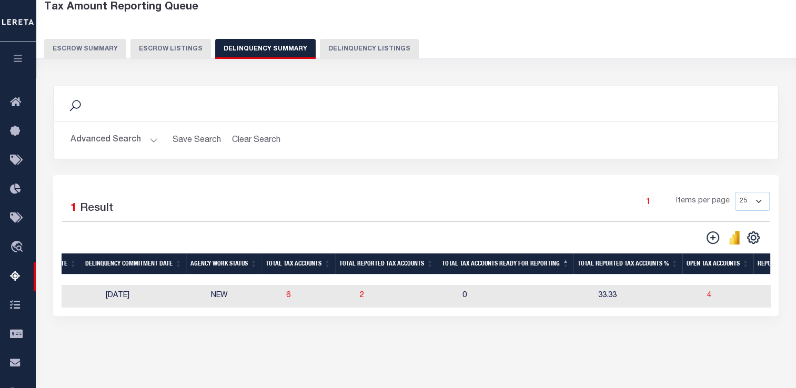
click at [218, 298] on td "NEW" at bounding box center [244, 296] width 75 height 23
checkbox input "true"
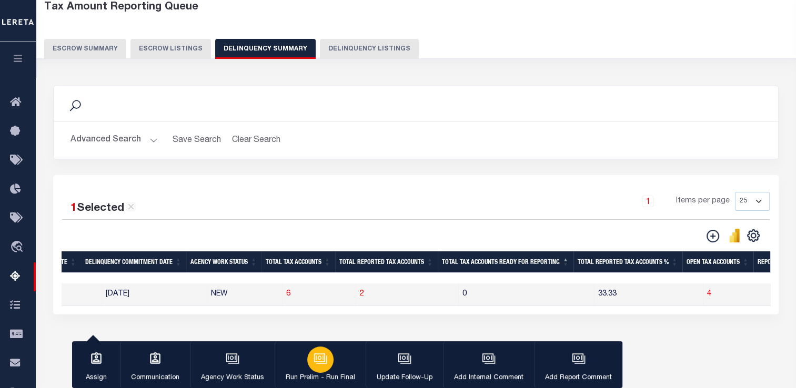
click at [319, 355] on icon "button" at bounding box center [320, 359] width 14 height 14
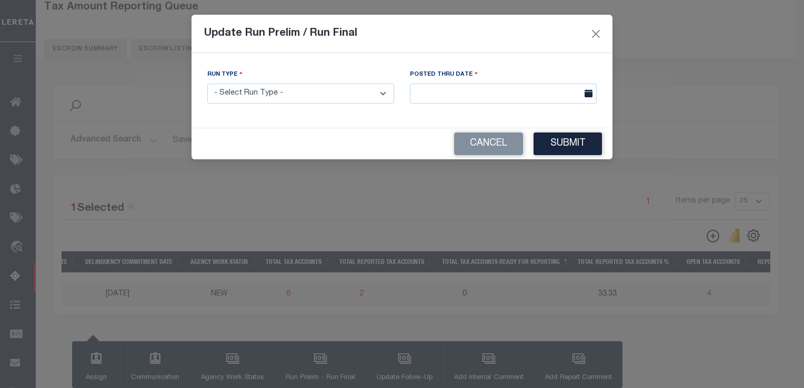
click at [295, 99] on select "- Select Run Type - Prelim Run Final Run" at bounding box center [300, 94] width 187 height 21
select select "F"
click at [207, 84] on select "- Select Run Type - Prelim Run Final Run" at bounding box center [300, 94] width 187 height 21
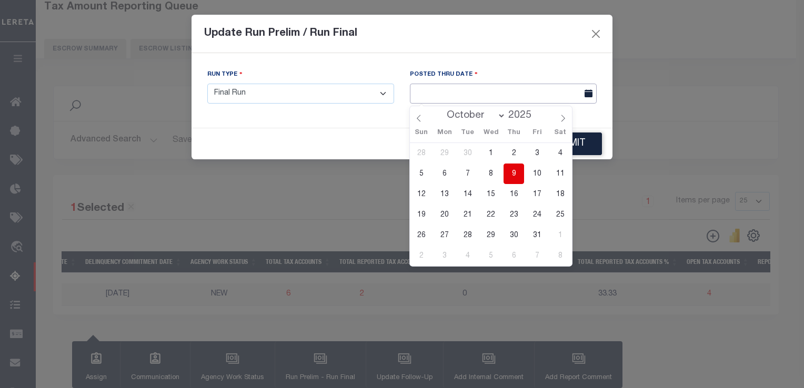
click at [448, 100] on input "text" at bounding box center [503, 94] width 187 height 21
click at [533, 173] on span "10" at bounding box center [536, 174] width 21 height 21
type input "[DATE]"
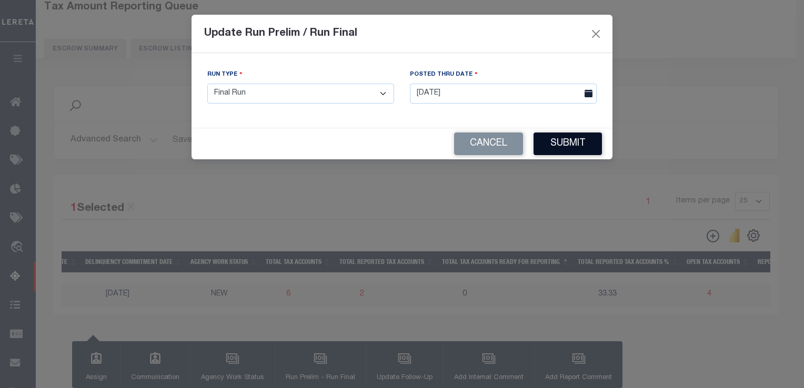
click at [559, 146] on button "Submit" at bounding box center [567, 144] width 68 height 23
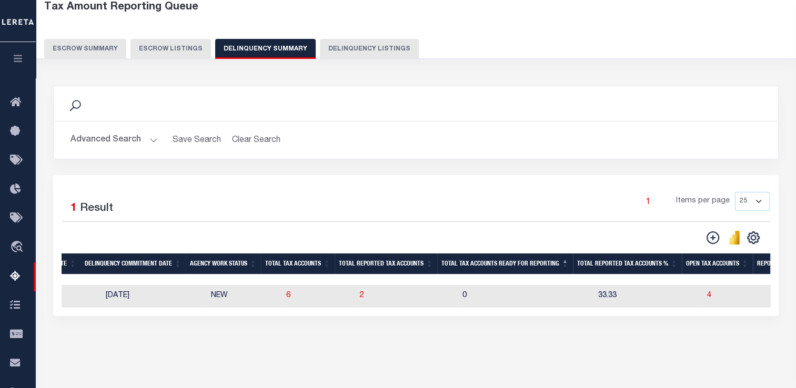
click at [215, 302] on td "NEW" at bounding box center [244, 296] width 75 height 23
checkbox input "true"
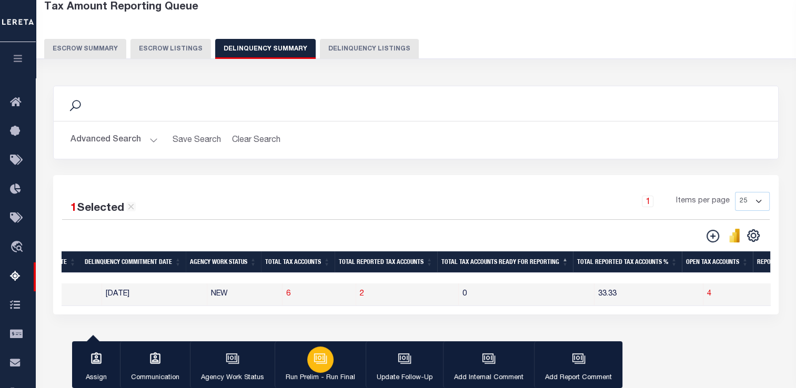
click at [310, 361] on div "button" at bounding box center [320, 360] width 26 height 26
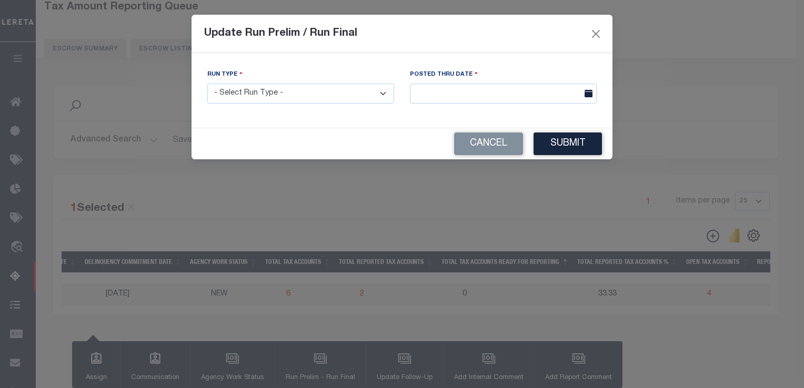
click at [303, 94] on select "- Select Run Type - Prelim Run Final Run" at bounding box center [300, 94] width 187 height 21
select select "F"
click at [207, 84] on select "- Select Run Type - Prelim Run Final Run" at bounding box center [300, 94] width 187 height 21
click at [431, 102] on input "text" at bounding box center [503, 94] width 187 height 21
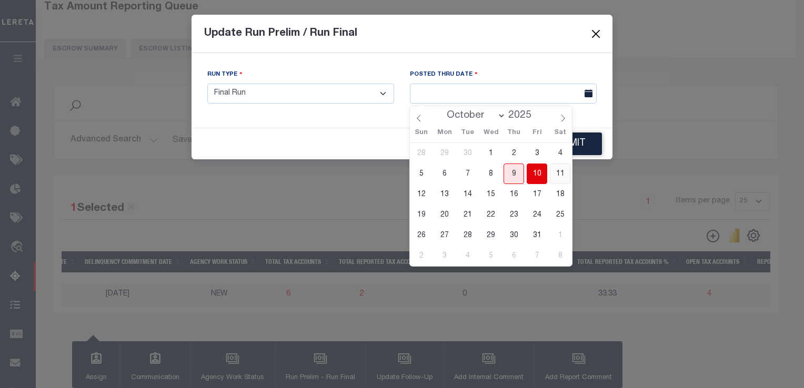
click at [555, 178] on span "11" at bounding box center [560, 174] width 21 height 21
type input "[DATE]"
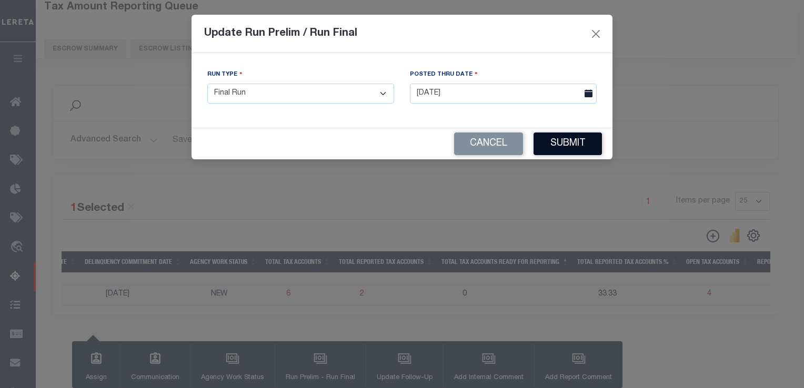
click at [556, 148] on button "Submit" at bounding box center [567, 144] width 68 height 23
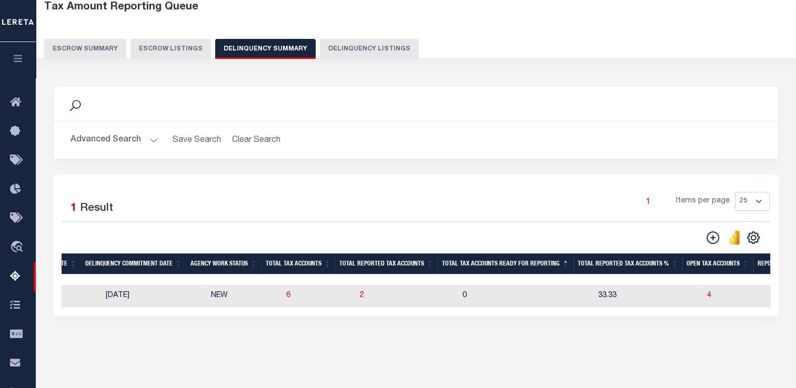
click at [284, 297] on td "6" at bounding box center [319, 296] width 74 height 23
checkbox input "true"
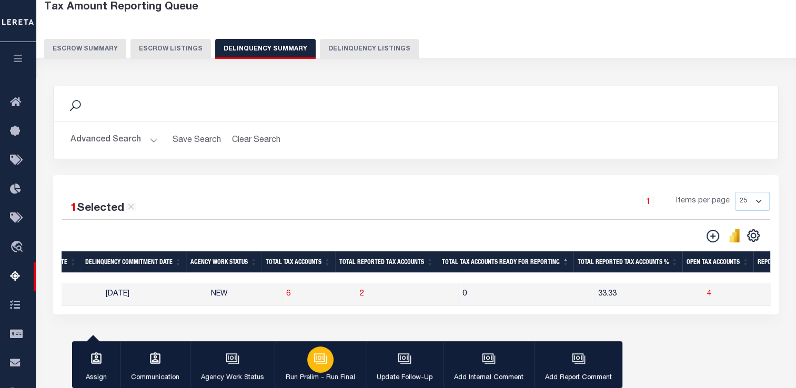
click at [319, 357] on icon "button" at bounding box center [320, 359] width 14 height 14
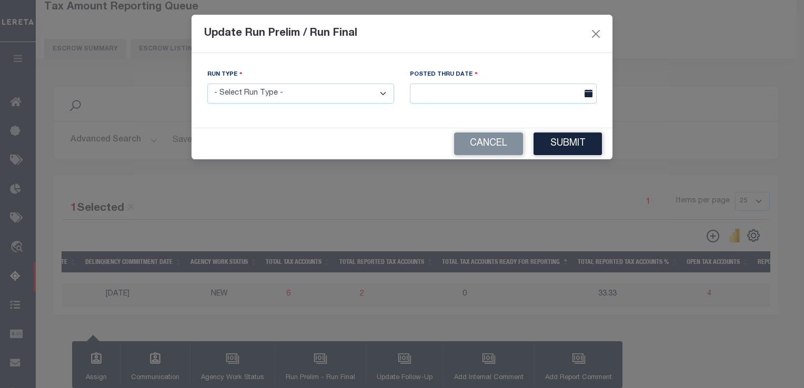
click at [292, 98] on select "- Select Run Type - Prelim Run Final Run" at bounding box center [300, 94] width 187 height 21
select select "F"
click at [207, 84] on select "- Select Run Type - Prelim Run Final Run" at bounding box center [300, 94] width 187 height 21
click at [444, 97] on input "text" at bounding box center [503, 94] width 187 height 21
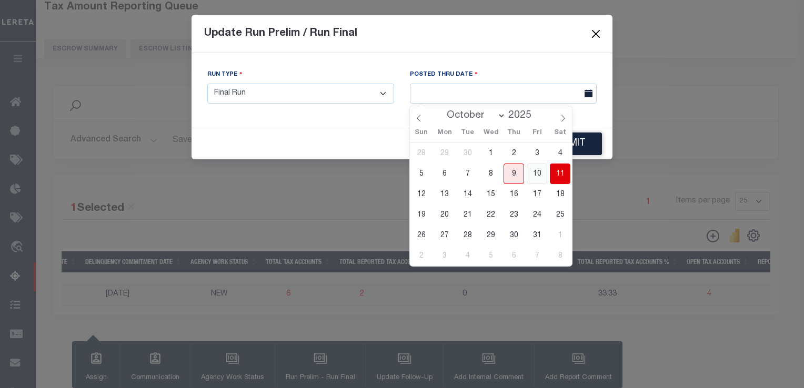
click at [537, 173] on span "10" at bounding box center [536, 174] width 21 height 21
type input "[DATE]"
click at [596, 116] on div "Processing data updates, please wait... Run Type - Select Run Type - Prelim Run…" at bounding box center [401, 90] width 421 height 75
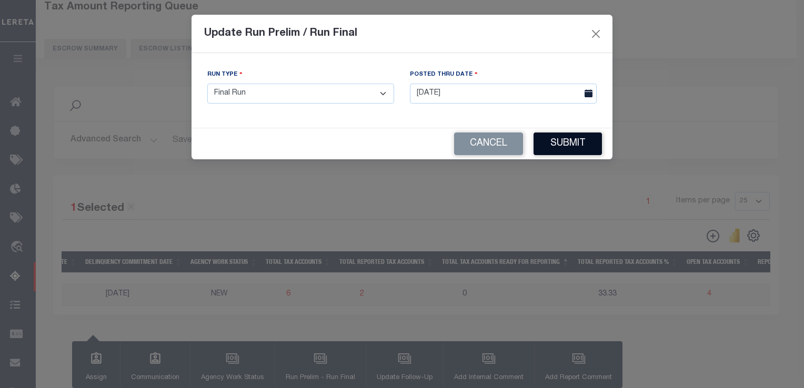
click at [587, 134] on button "Submit" at bounding box center [567, 144] width 68 height 23
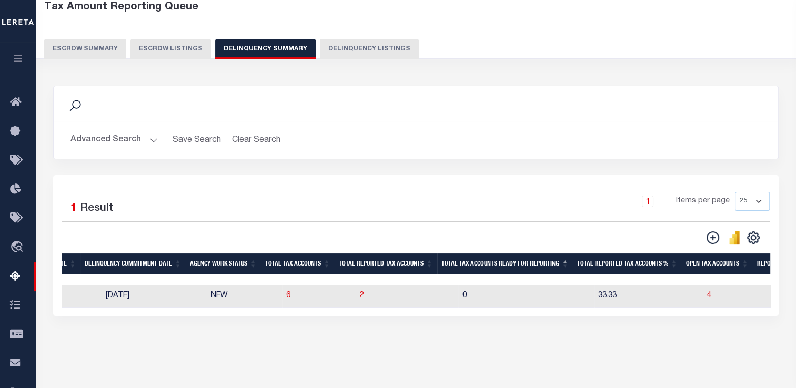
click at [237, 291] on td "NEW" at bounding box center [244, 296] width 75 height 23
checkbox input "true"
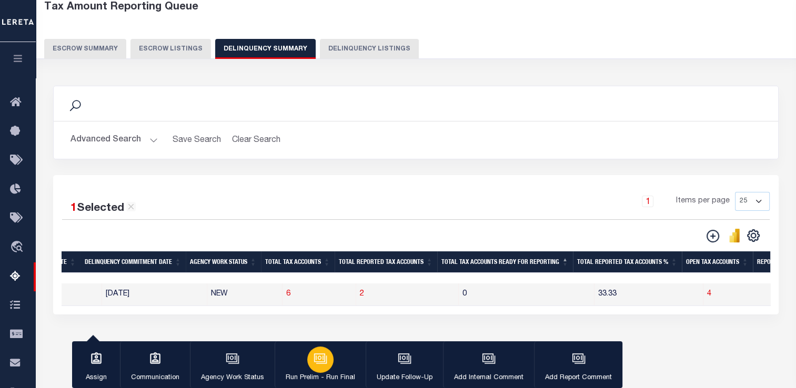
click at [319, 363] on icon "button" at bounding box center [320, 359] width 14 height 14
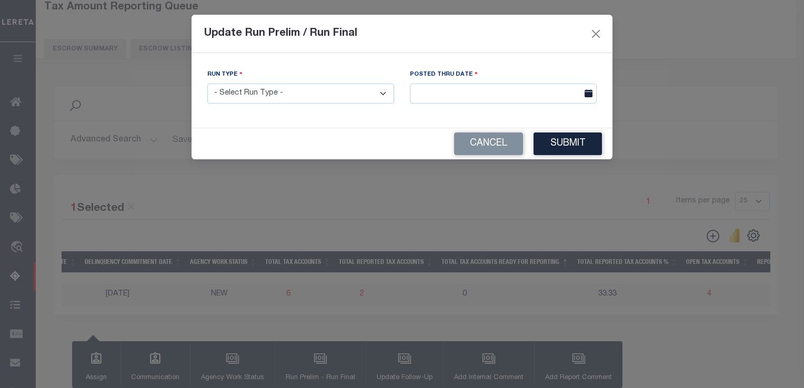
click at [294, 83] on div "Run Type - Select Run Type - Prelim Run Final Run" at bounding box center [300, 86] width 187 height 35
click at [291, 92] on select "- Select Run Type - Prelim Run Final Run" at bounding box center [300, 94] width 187 height 21
select select "F"
click at [207, 84] on select "- Select Run Type - Prelim Run Final Run" at bounding box center [300, 94] width 187 height 21
click at [429, 101] on input "text" at bounding box center [503, 94] width 187 height 21
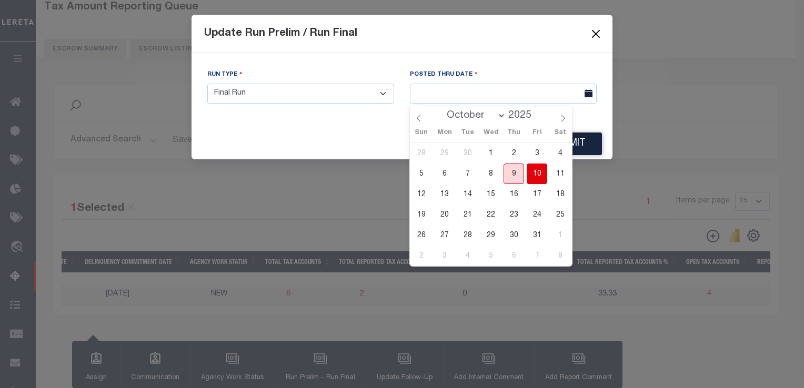
click at [515, 179] on span "9" at bounding box center [513, 174] width 21 height 21
type input "[DATE]"
click at [596, 120] on div "Processing data updates, please wait... Run Type - Select Run Type - Prelim Run…" at bounding box center [401, 90] width 421 height 75
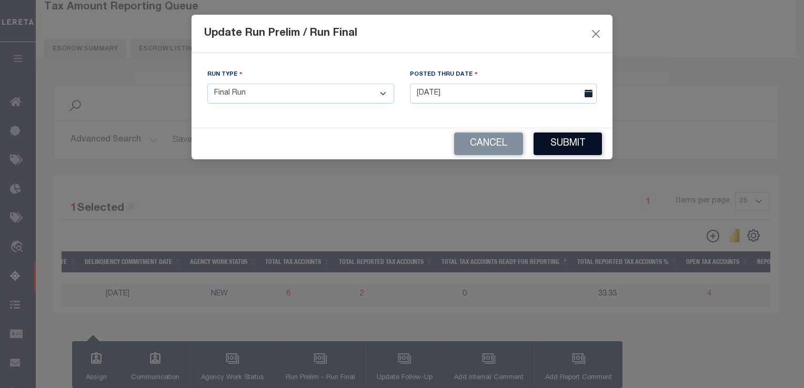
click at [587, 146] on button "Submit" at bounding box center [567, 144] width 68 height 23
